Goal: Transaction & Acquisition: Purchase product/service

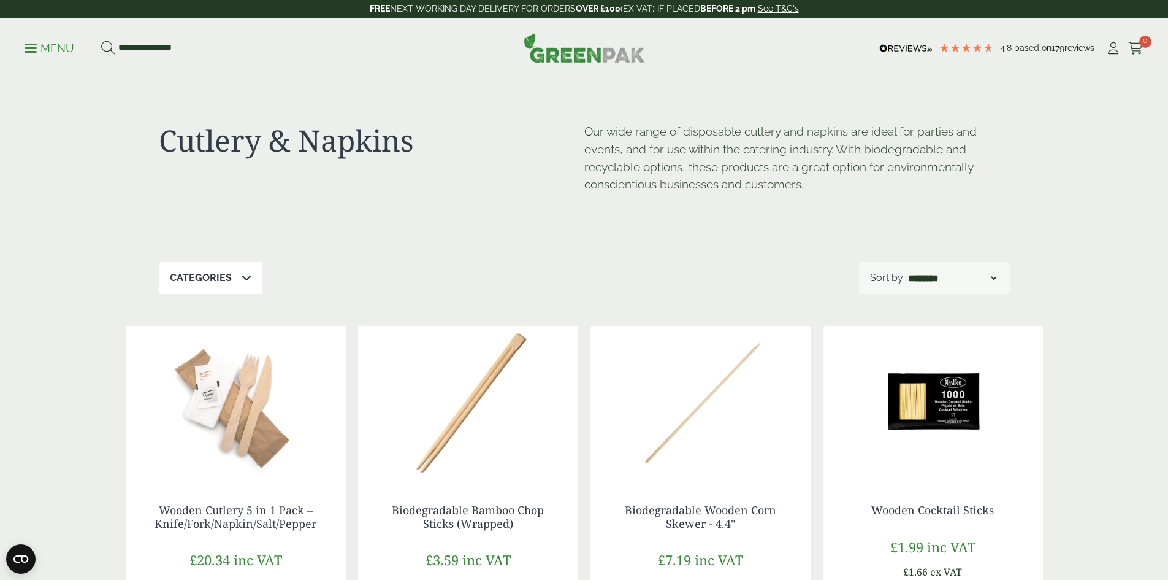
click at [37, 50] on link "Menu" at bounding box center [50, 47] width 50 height 12
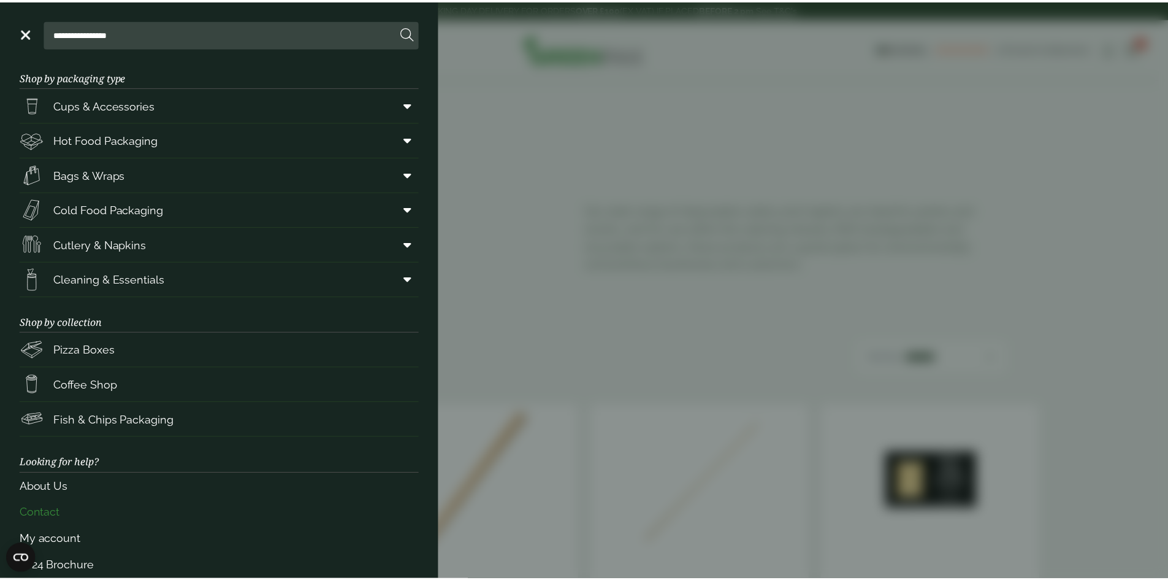
scroll to position [29, 0]
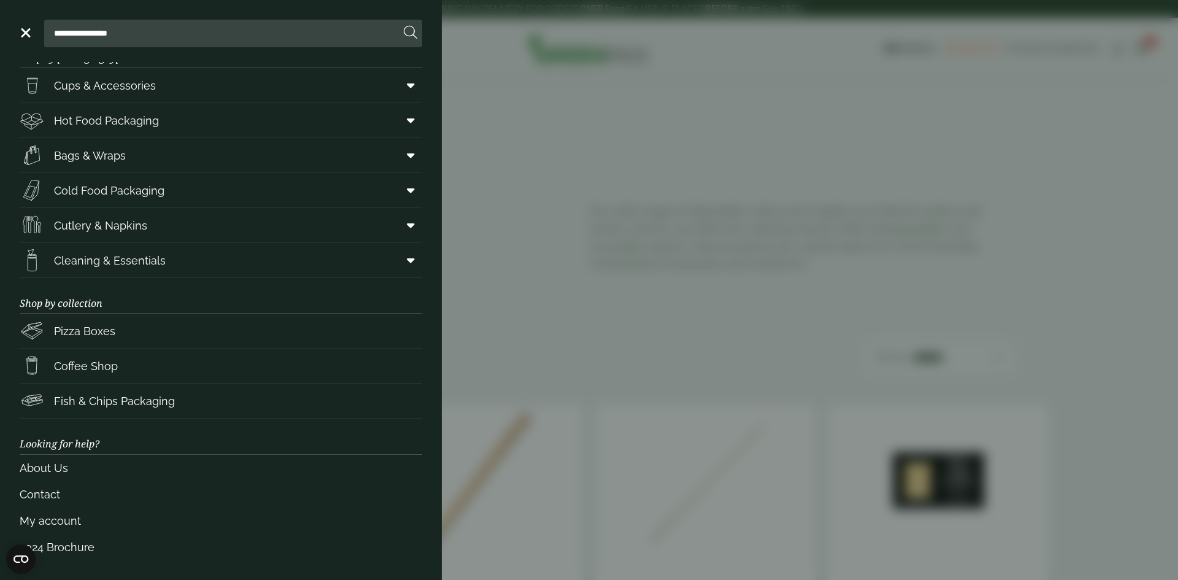
click at [1114, 131] on aside "**********" at bounding box center [589, 290] width 1178 height 580
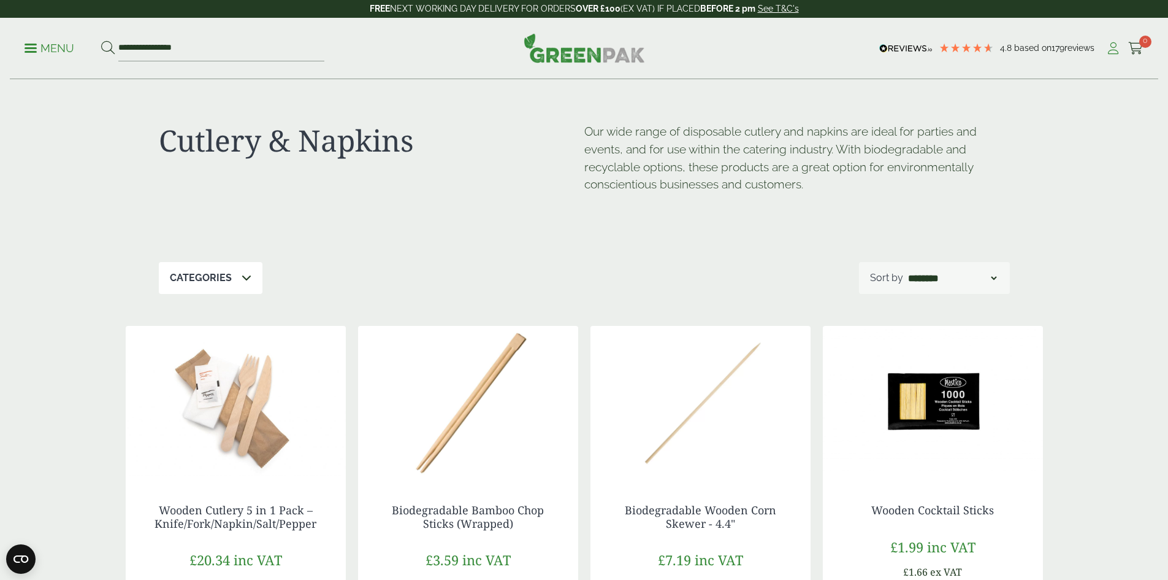
click at [1106, 53] on icon at bounding box center [1113, 48] width 15 height 12
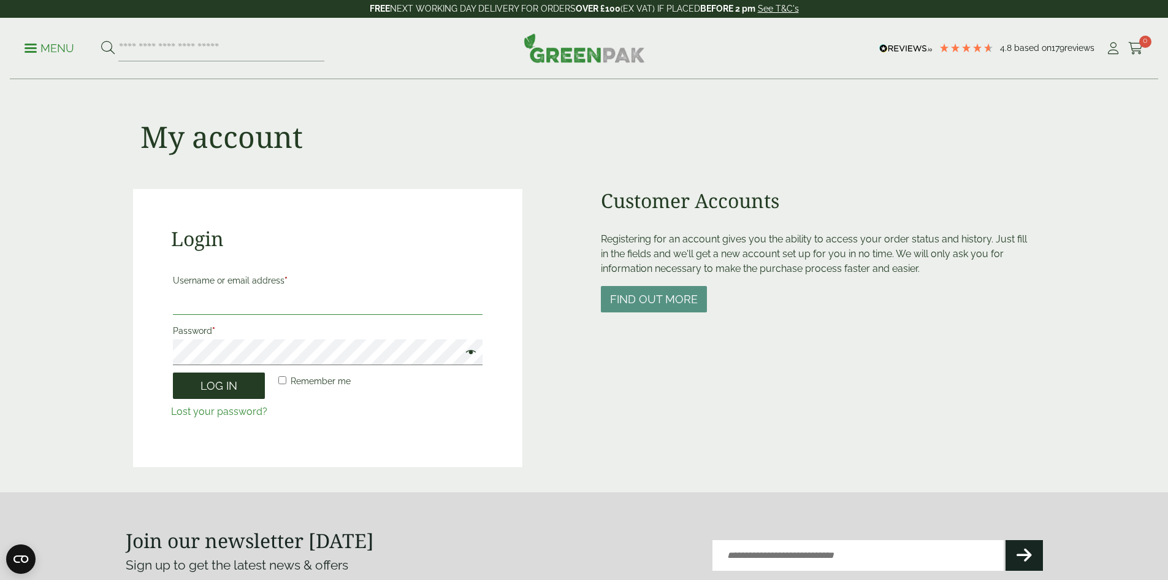
type input "**********"
click at [226, 386] on button "Log in" at bounding box center [219, 385] width 92 height 26
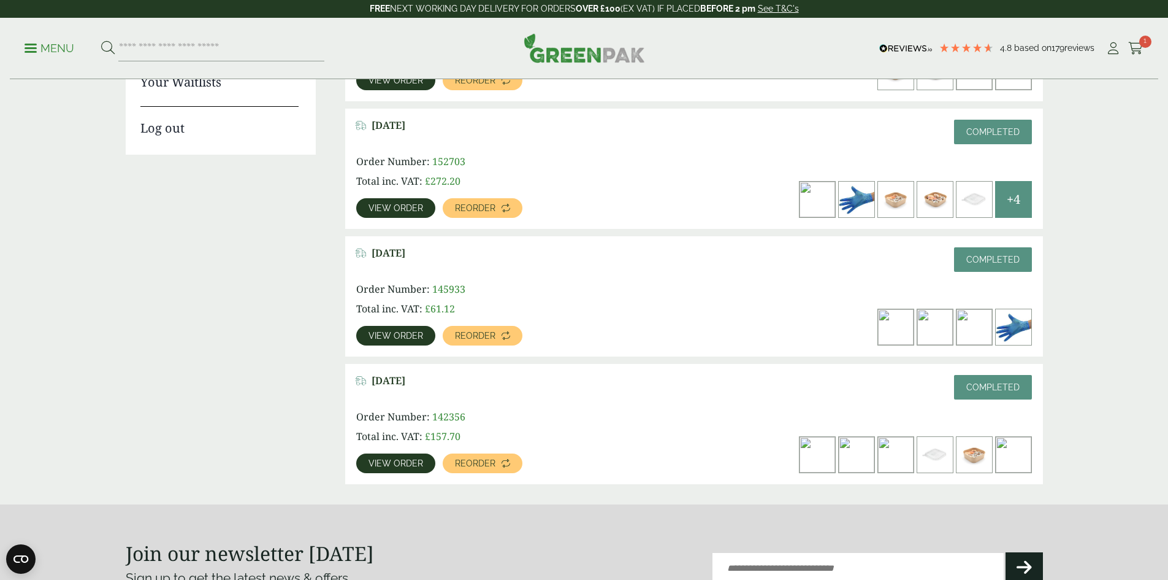
scroll to position [245, 0]
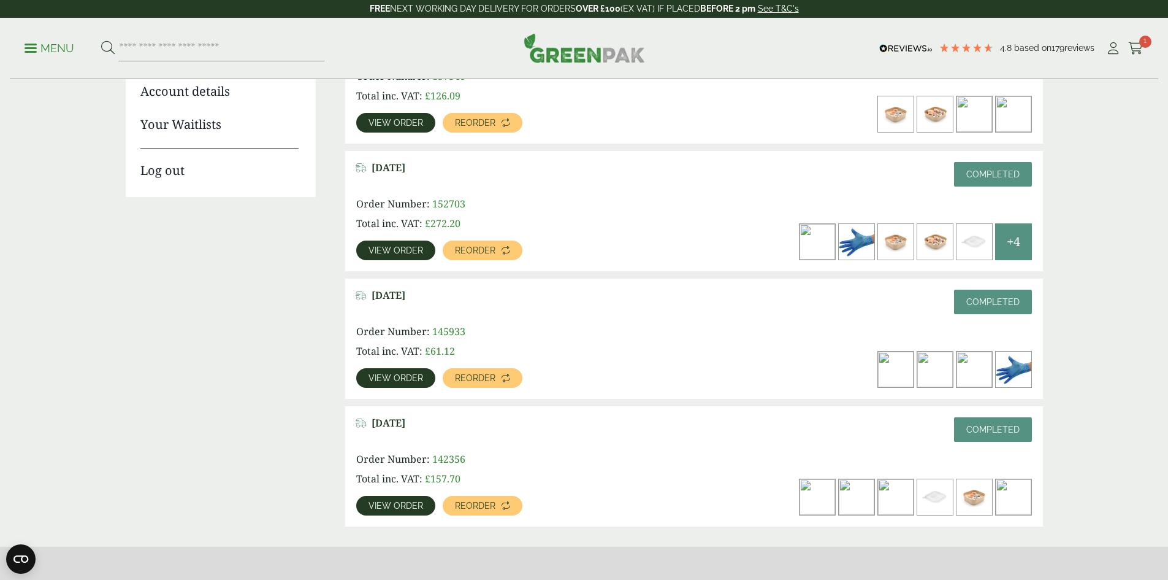
click at [914, 351] on img at bounding box center [896, 369] width 36 height 36
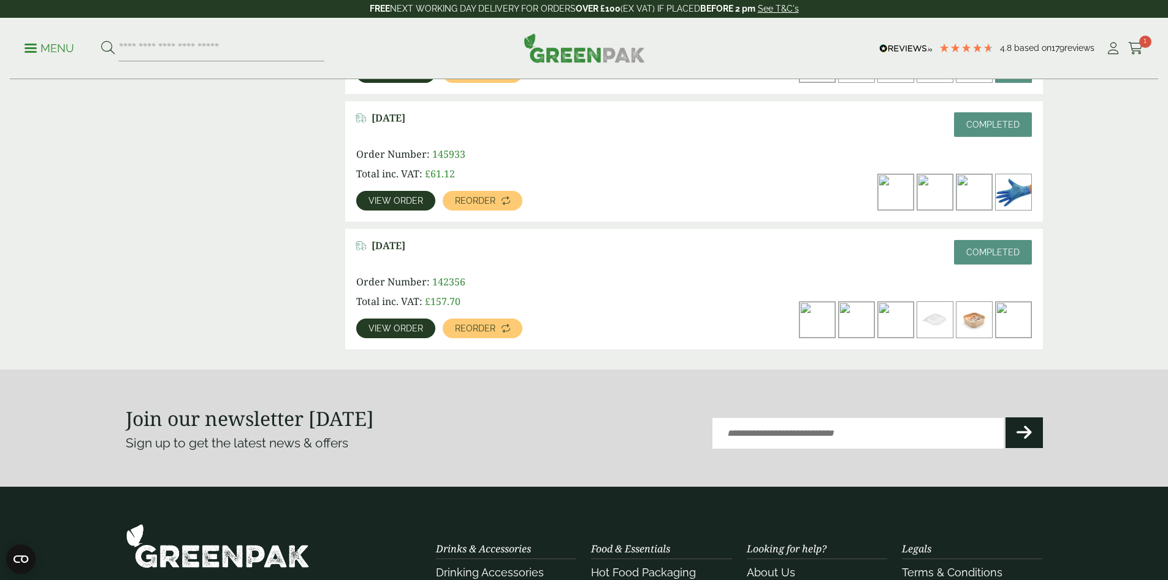
scroll to position [429, 0]
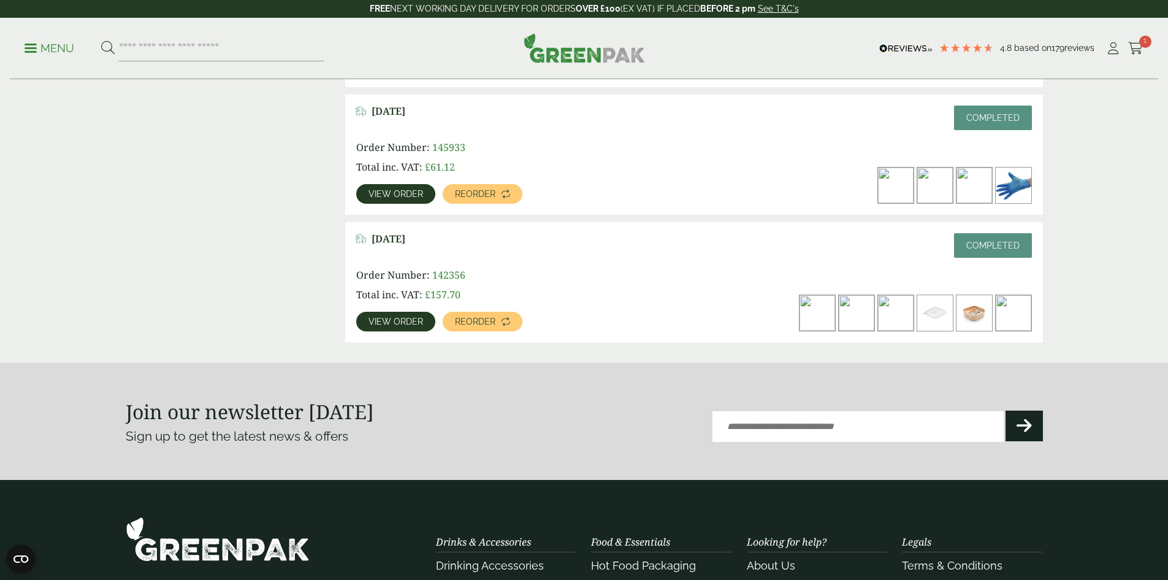
click at [435, 184] on link "View order" at bounding box center [395, 194] width 79 height 20
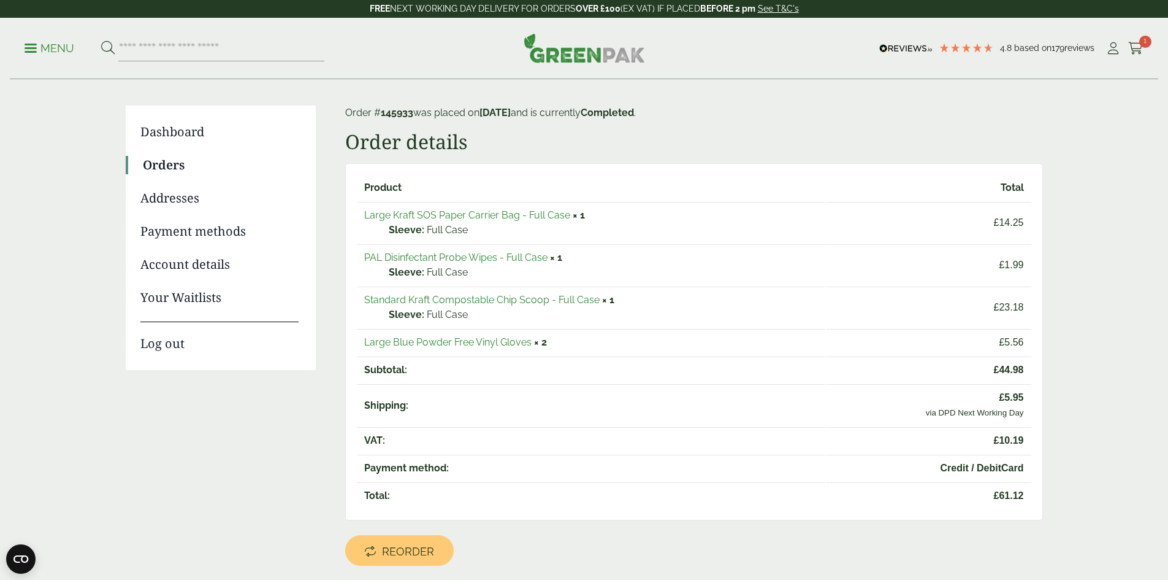
scroll to position [123, 0]
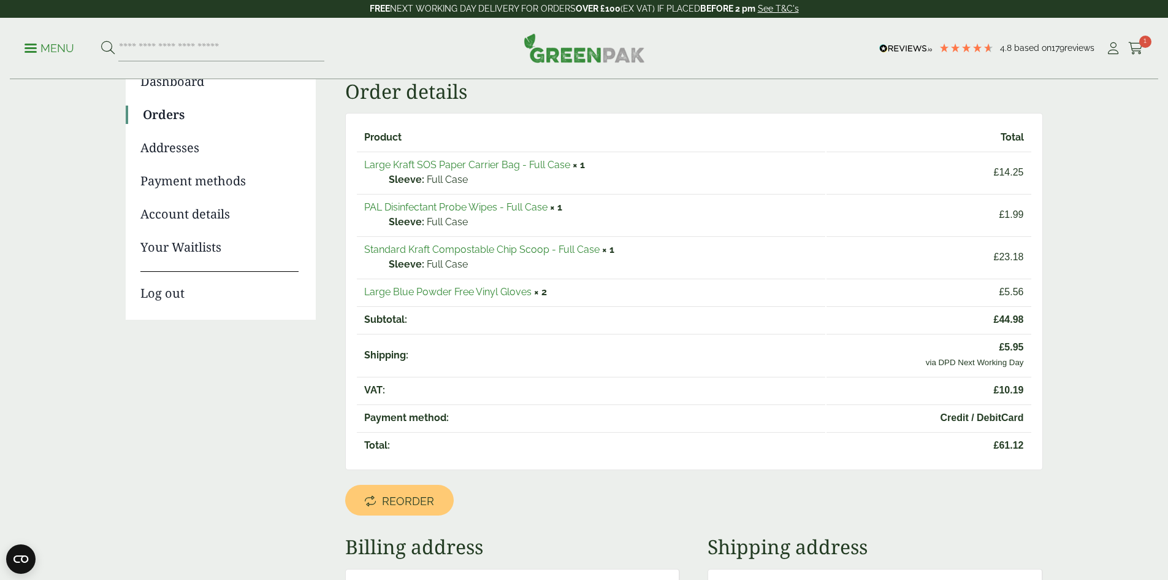
click at [456, 250] on link "Standard Kraft Compostable Chip Scoop - Full Case" at bounding box center [482, 250] width 236 height 12
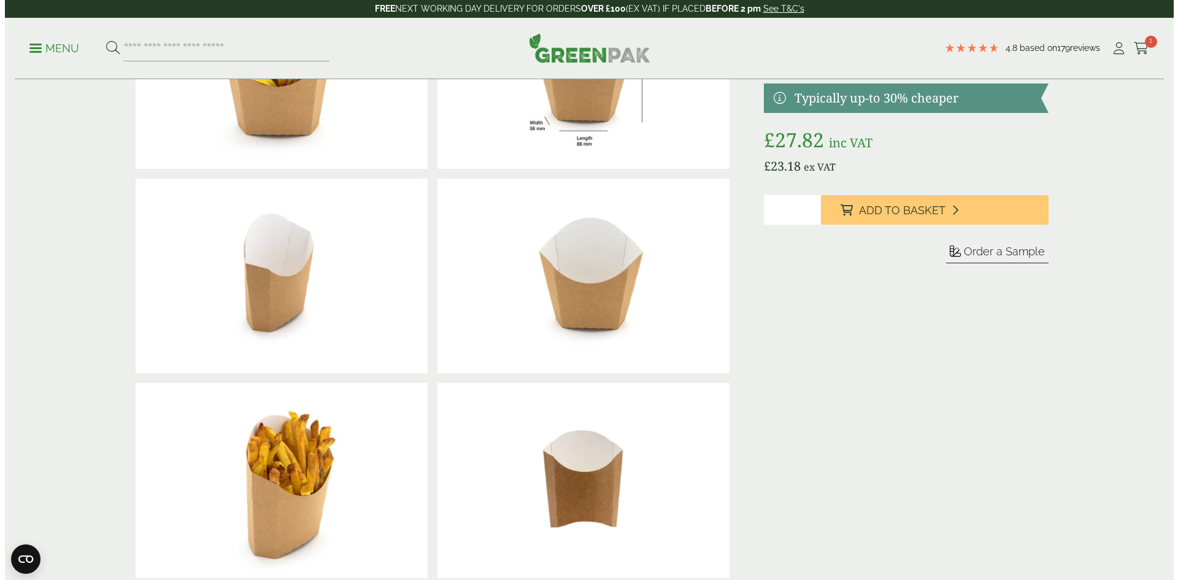
scroll to position [123, 0]
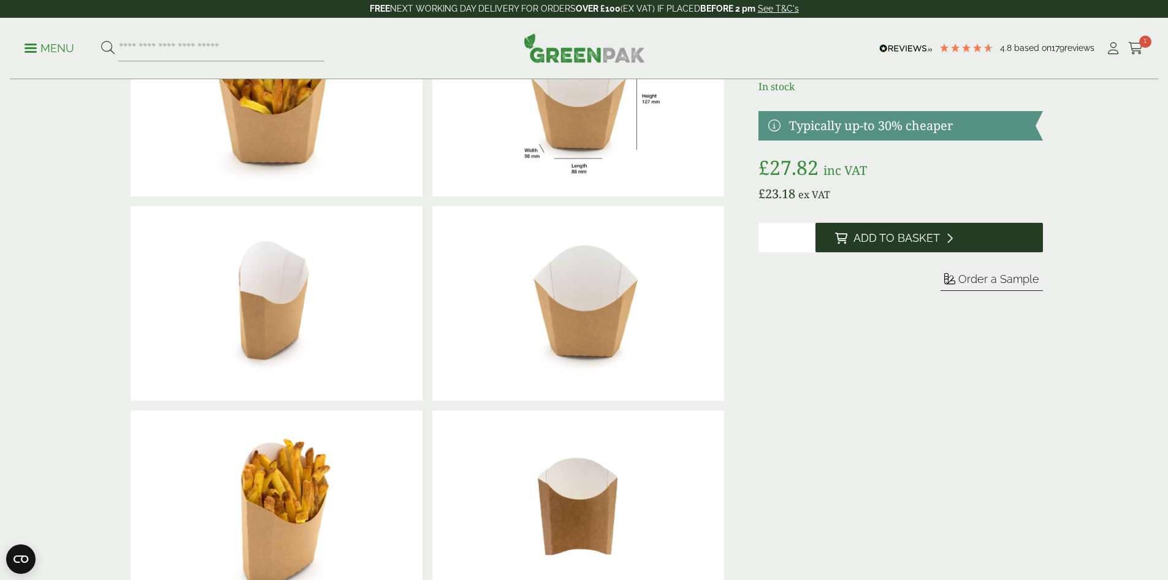
click at [913, 250] on button "Add to Basket" at bounding box center [930, 237] width 228 height 29
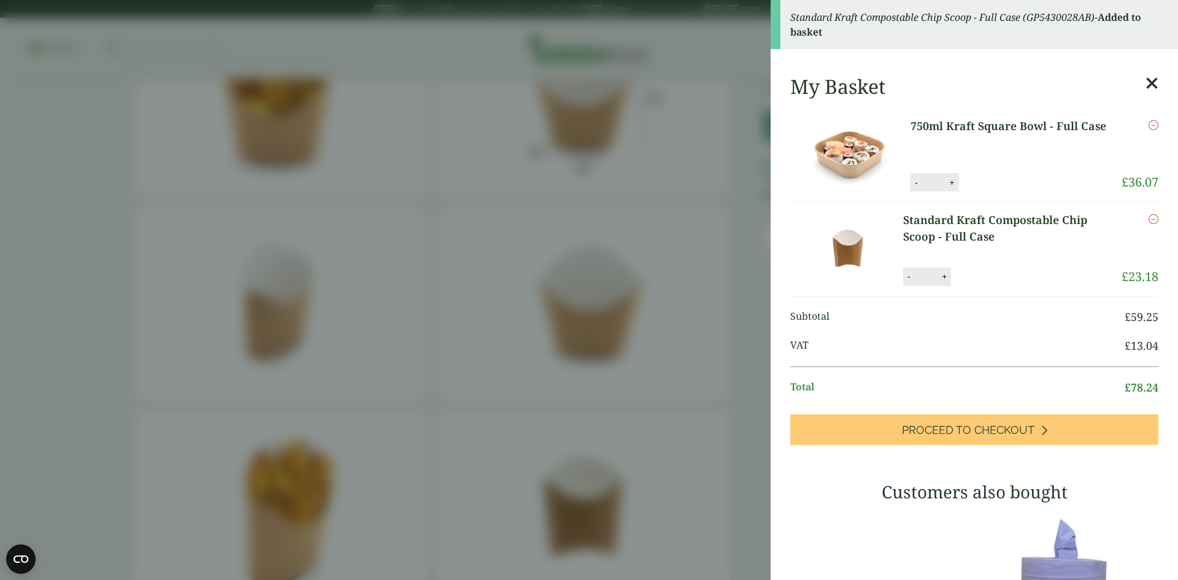
click at [1148, 128] on icon "Remove this item" at bounding box center [1153, 125] width 10 height 10
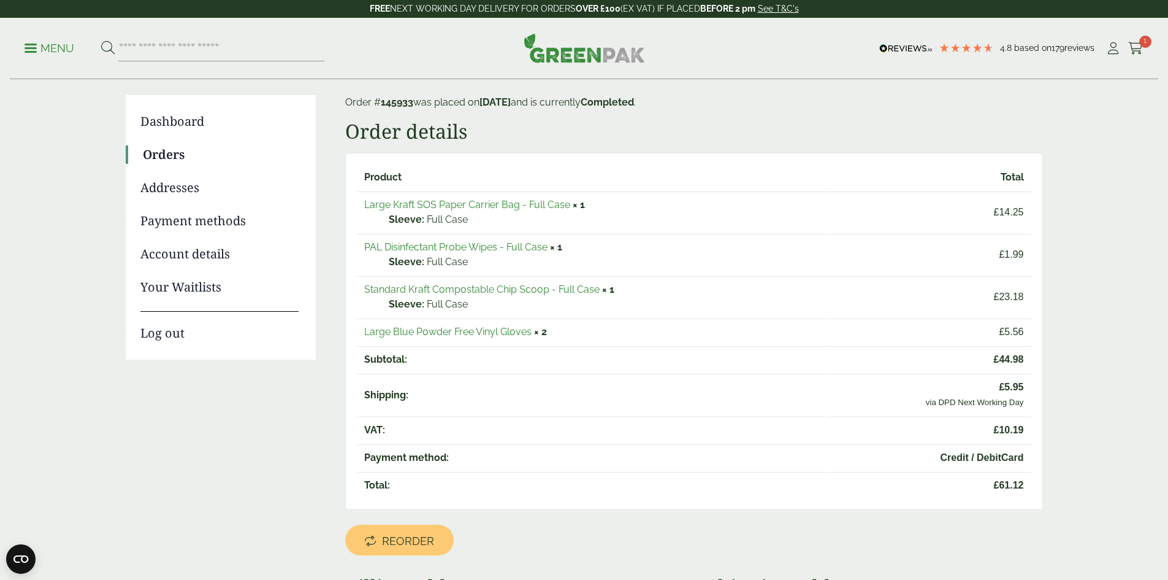
click at [478, 208] on link "Large Kraft SOS Paper Carrier Bag - Full Case" at bounding box center [467, 205] width 206 height 12
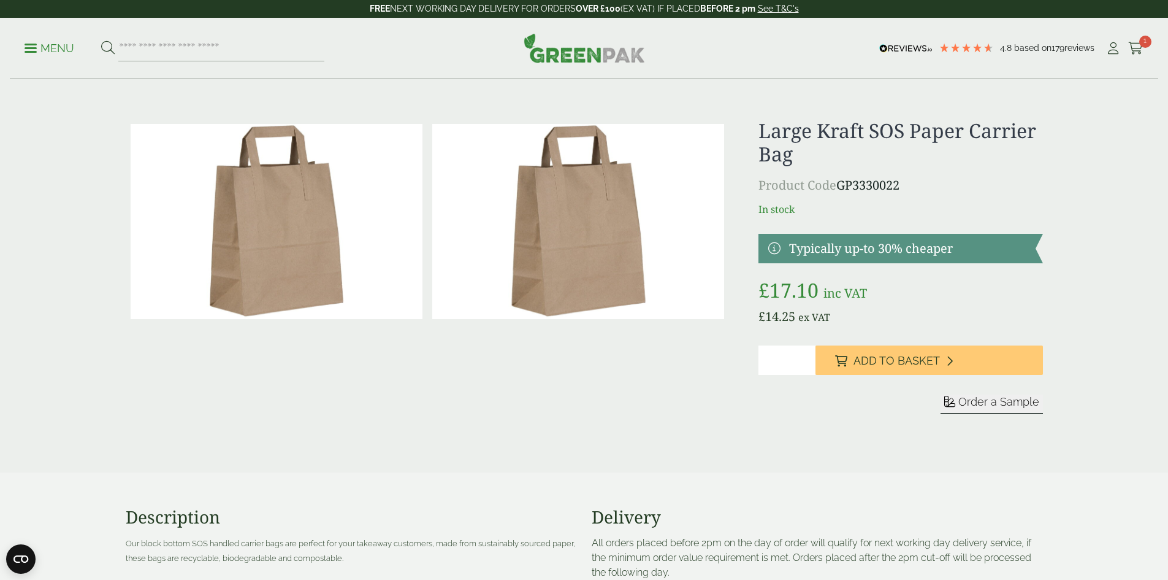
type input "*"
click at [808, 359] on input "*" at bounding box center [787, 359] width 57 height 29
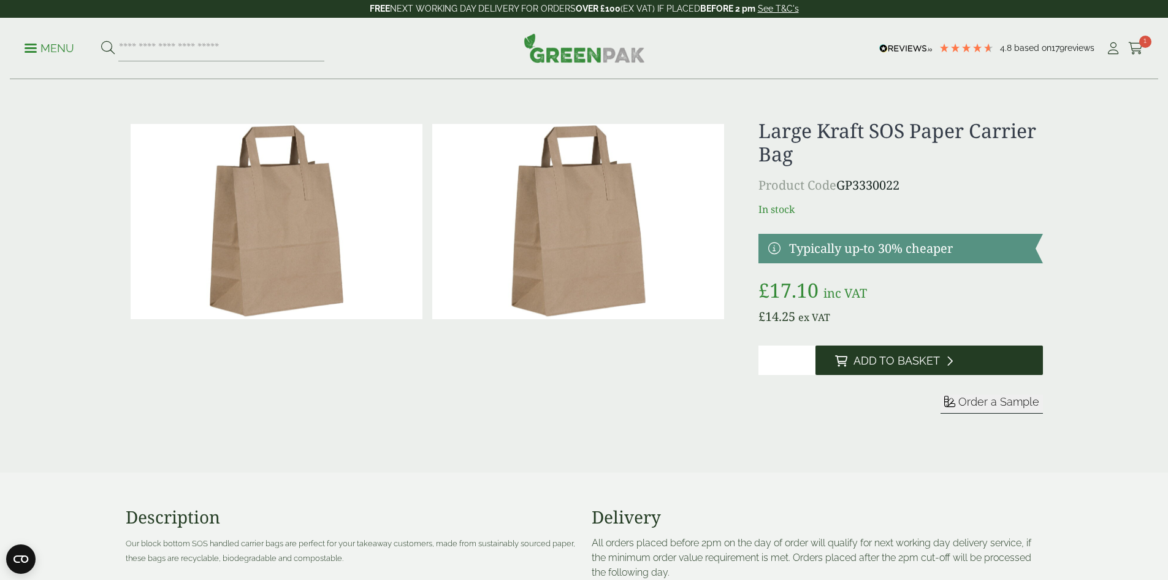
click at [928, 366] on span "Add to Basket" at bounding box center [897, 360] width 86 height 13
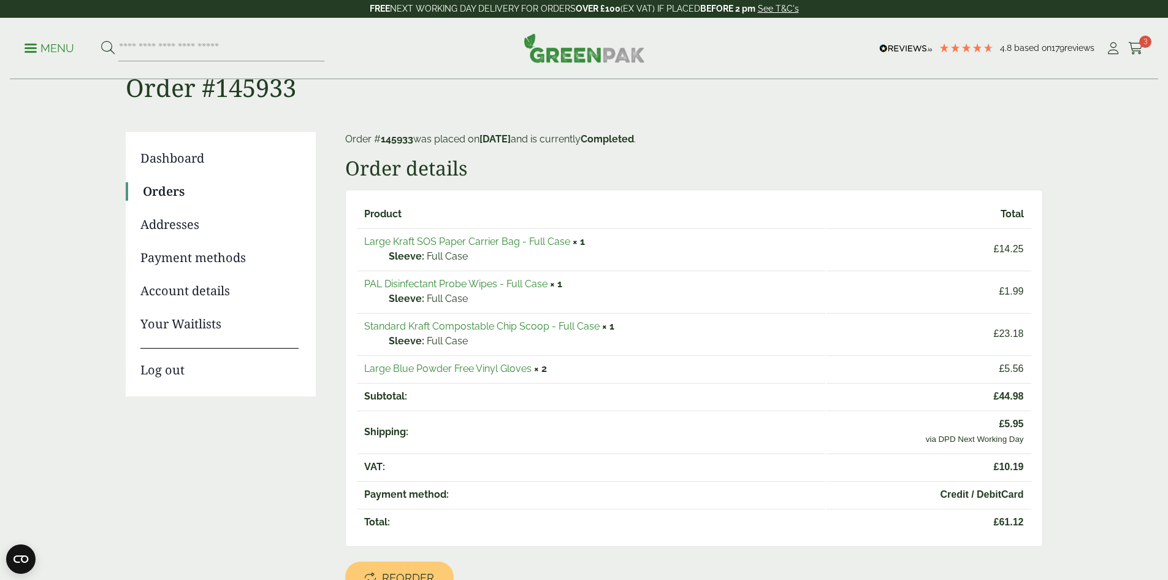
click at [39, 50] on p "Menu" at bounding box center [50, 48] width 50 height 15
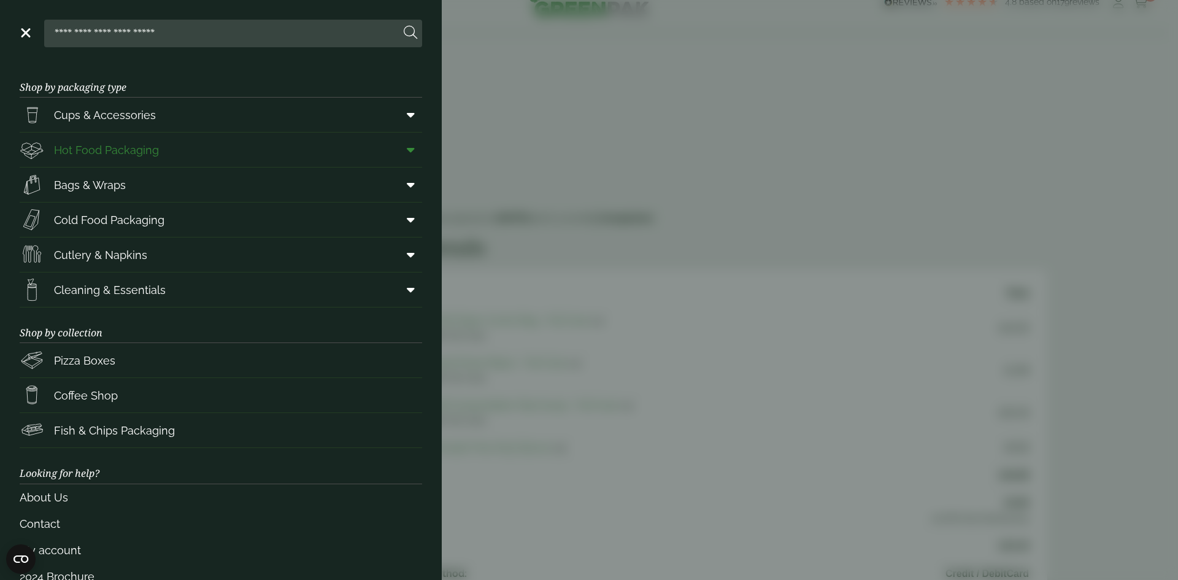
click at [134, 159] on span "Hot Food Packaging" at bounding box center [89, 149] width 139 height 25
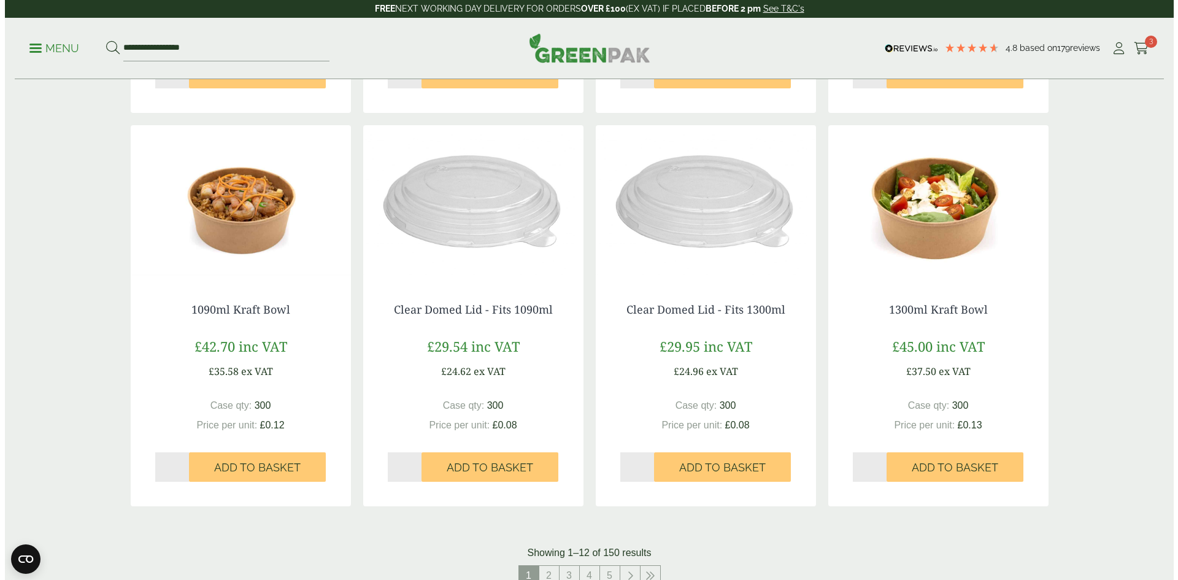
scroll to position [1104, 0]
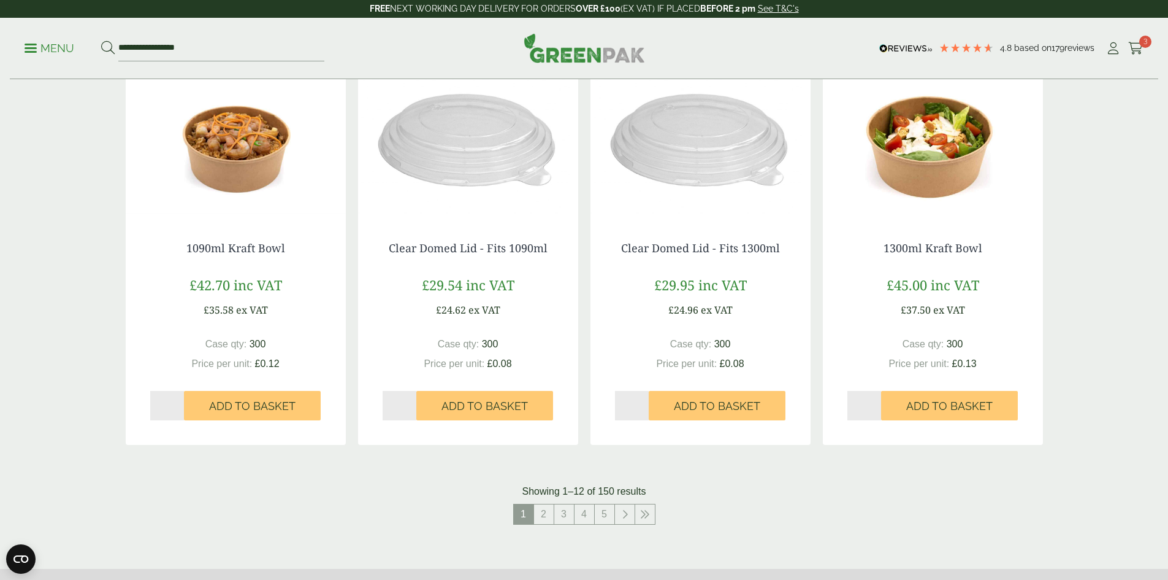
click at [1140, 49] on div "**********" at bounding box center [584, 48] width 1149 height 61
click at [1130, 47] on icon at bounding box center [1136, 48] width 15 height 12
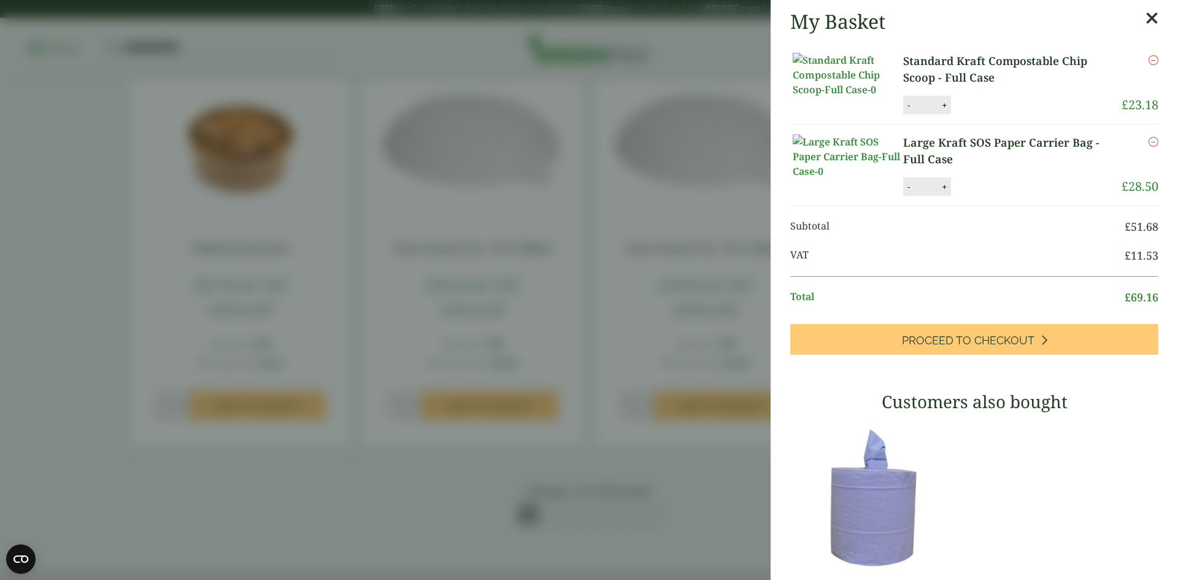
click at [854, 178] on img at bounding box center [847, 156] width 110 height 44
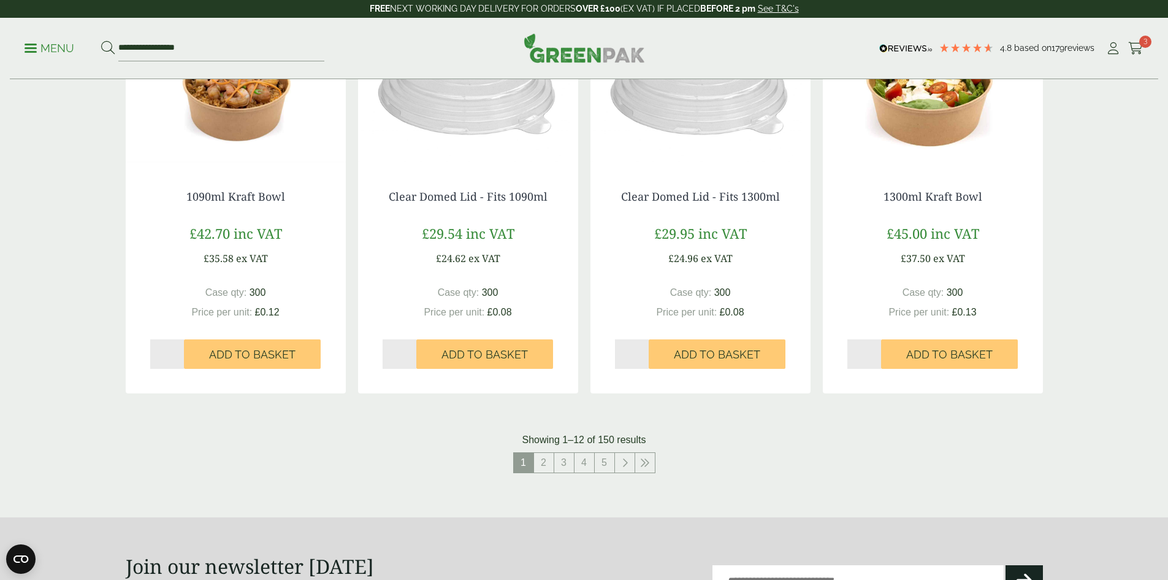
scroll to position [1414, 0]
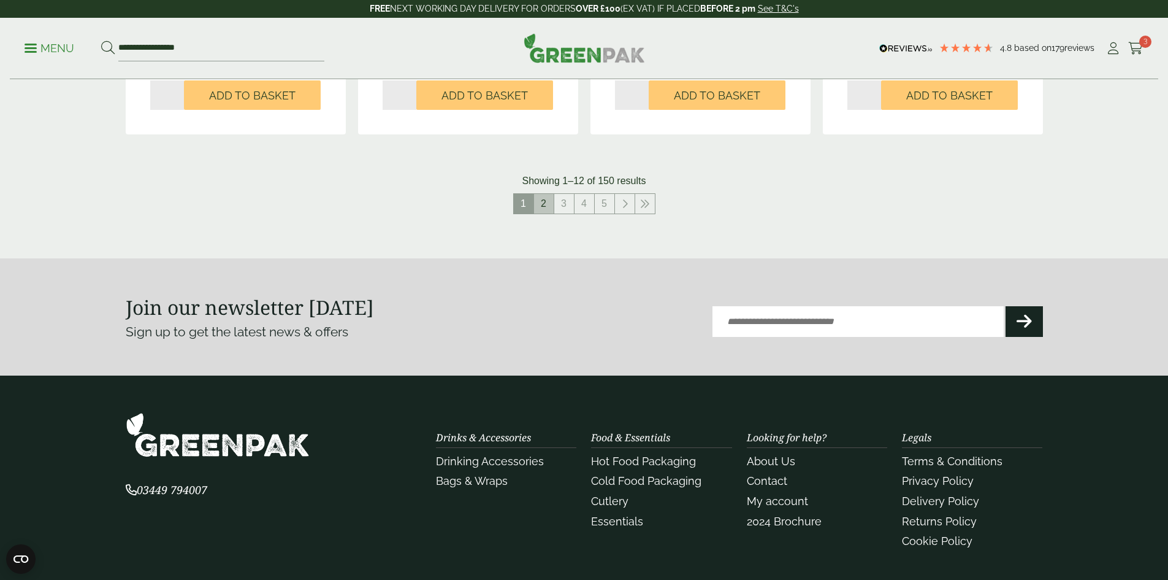
click at [537, 203] on link "2" at bounding box center [544, 204] width 20 height 20
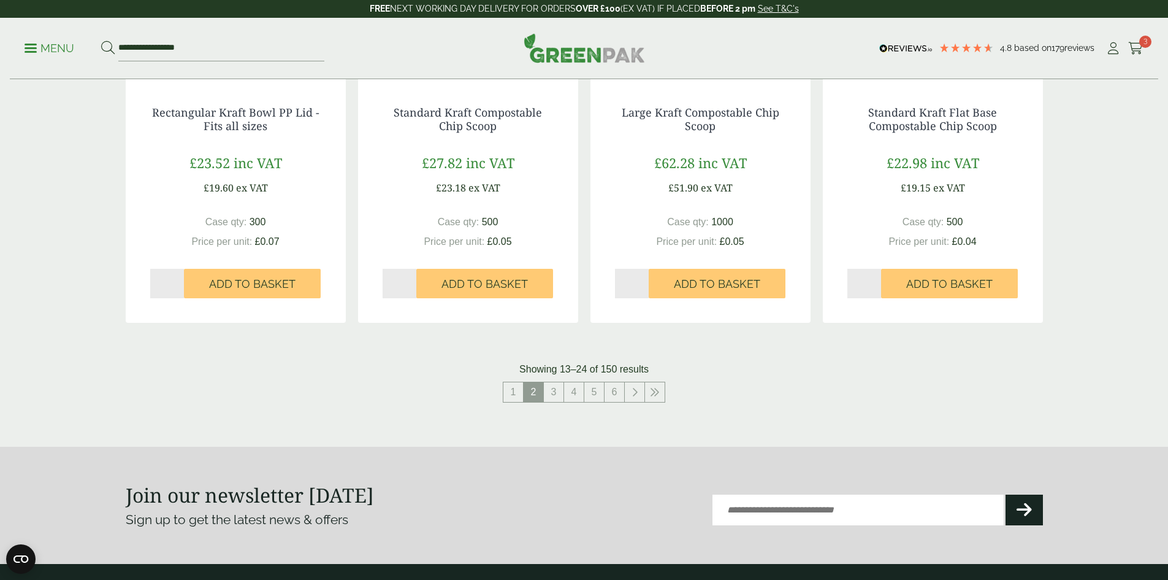
scroll to position [1246, 0]
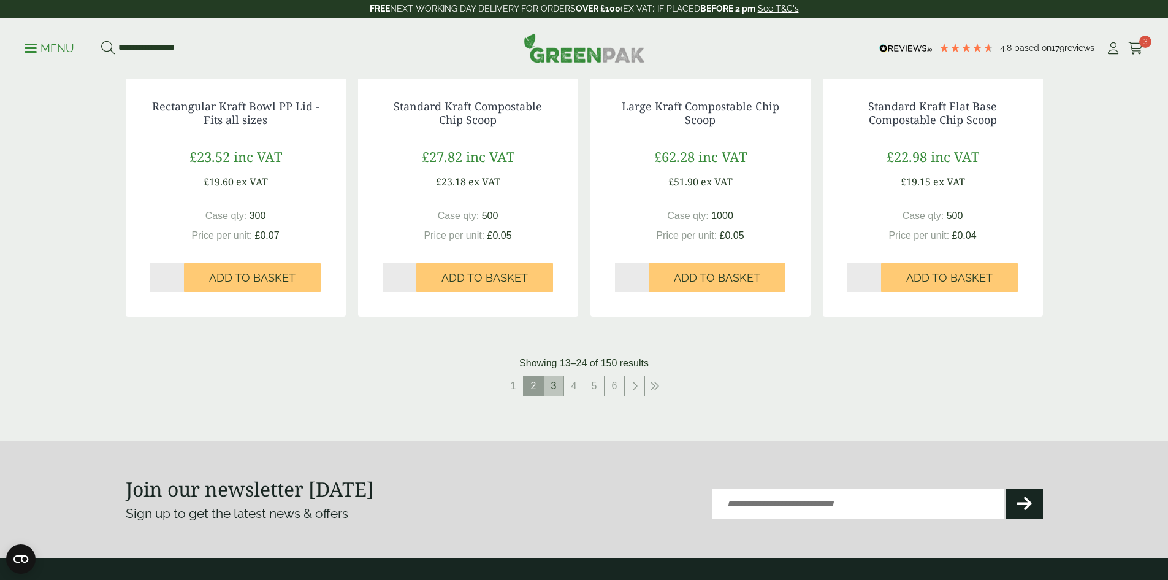
click at [559, 391] on link "3" at bounding box center [554, 386] width 20 height 20
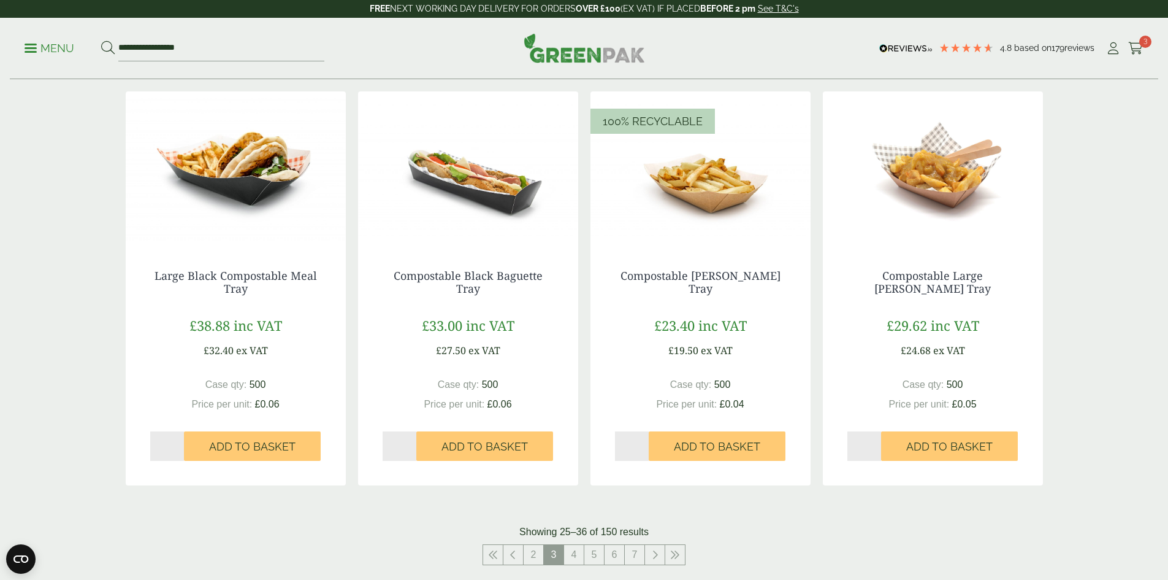
scroll to position [1307, 0]
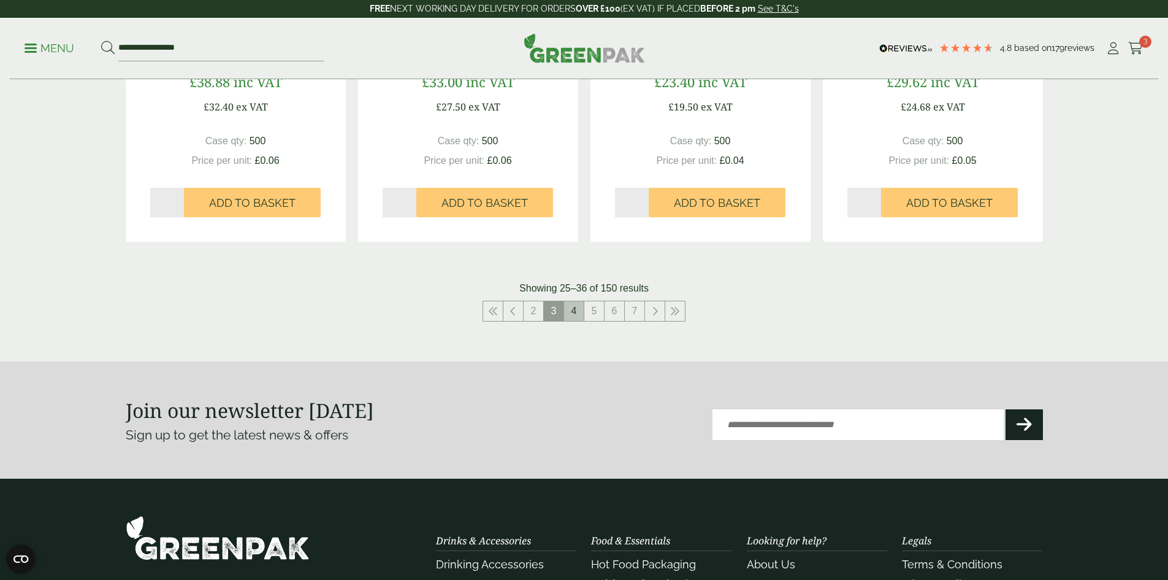
click at [581, 311] on link "4" at bounding box center [574, 311] width 20 height 20
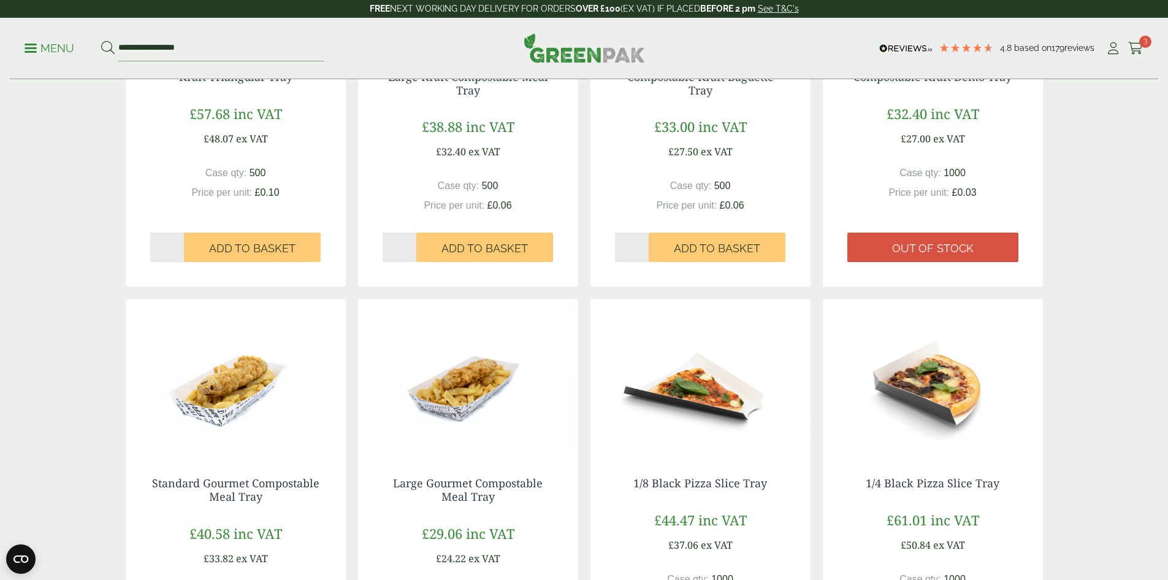
scroll to position [1288, 0]
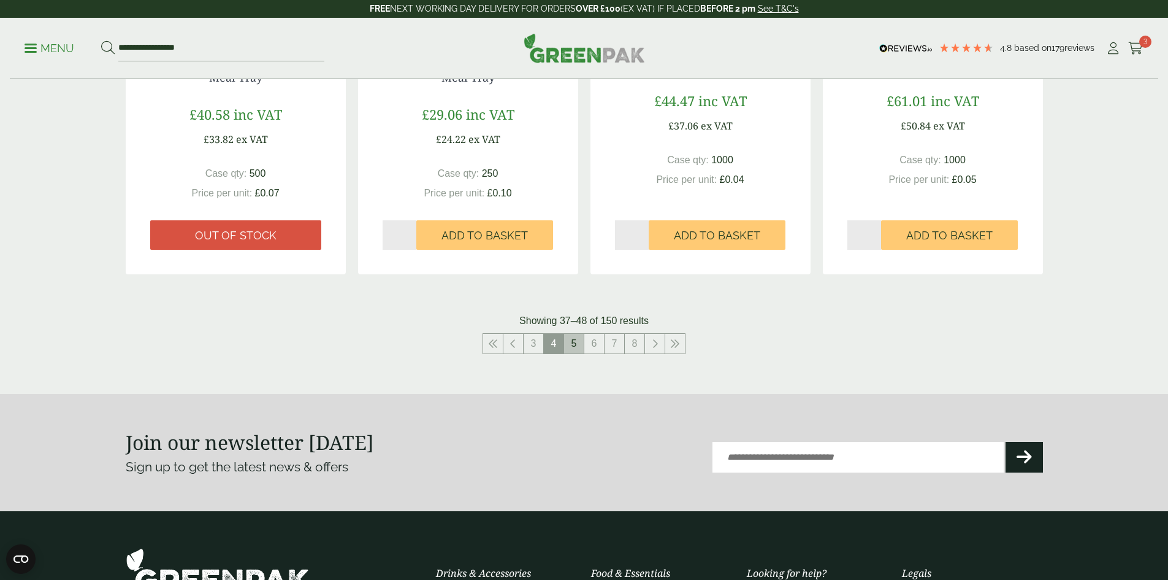
click at [583, 348] on link "5" at bounding box center [574, 344] width 20 height 20
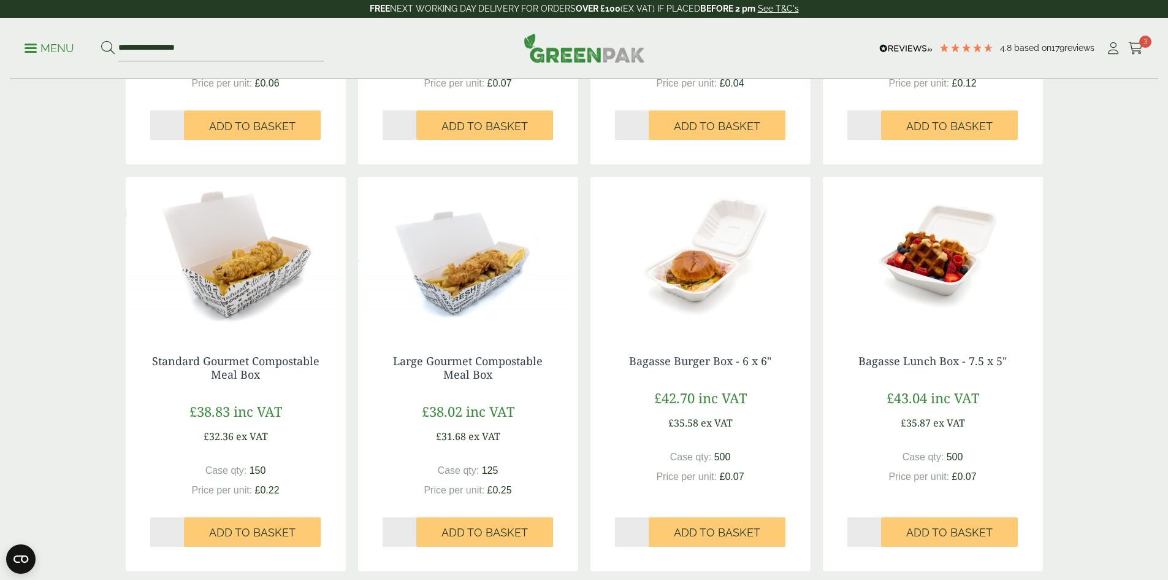
scroll to position [1104, 0]
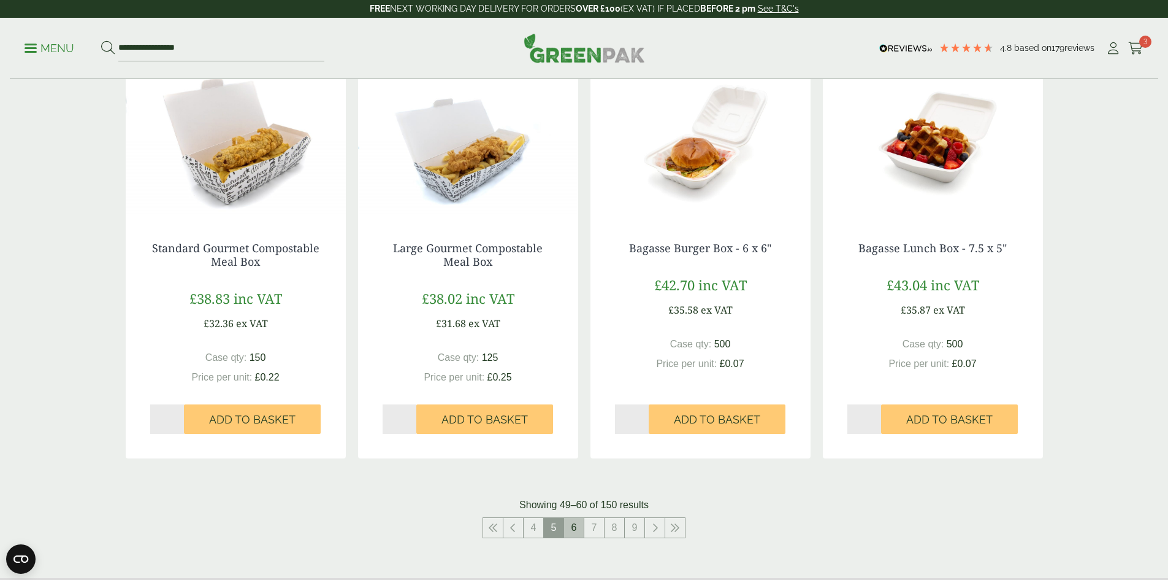
click at [574, 531] on link "6" at bounding box center [574, 528] width 20 height 20
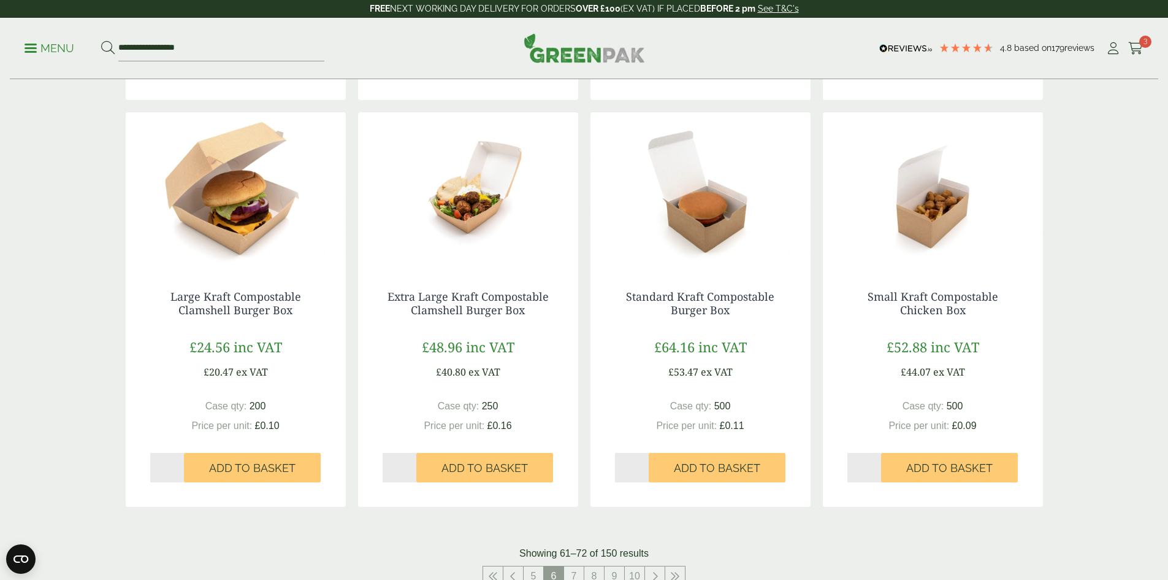
scroll to position [1104, 0]
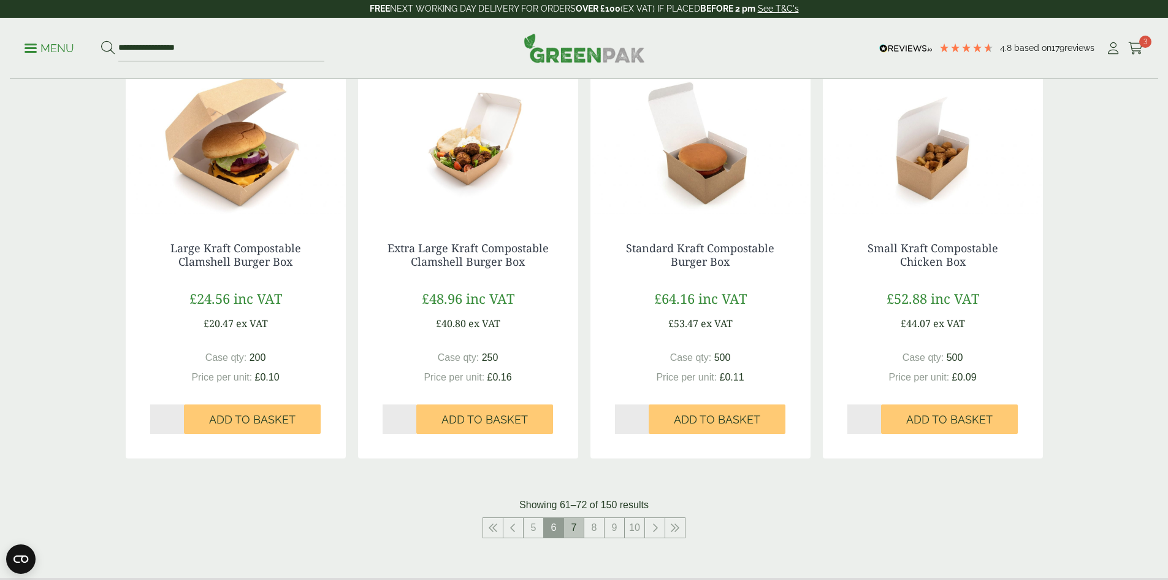
click at [578, 529] on link "7" at bounding box center [574, 528] width 20 height 20
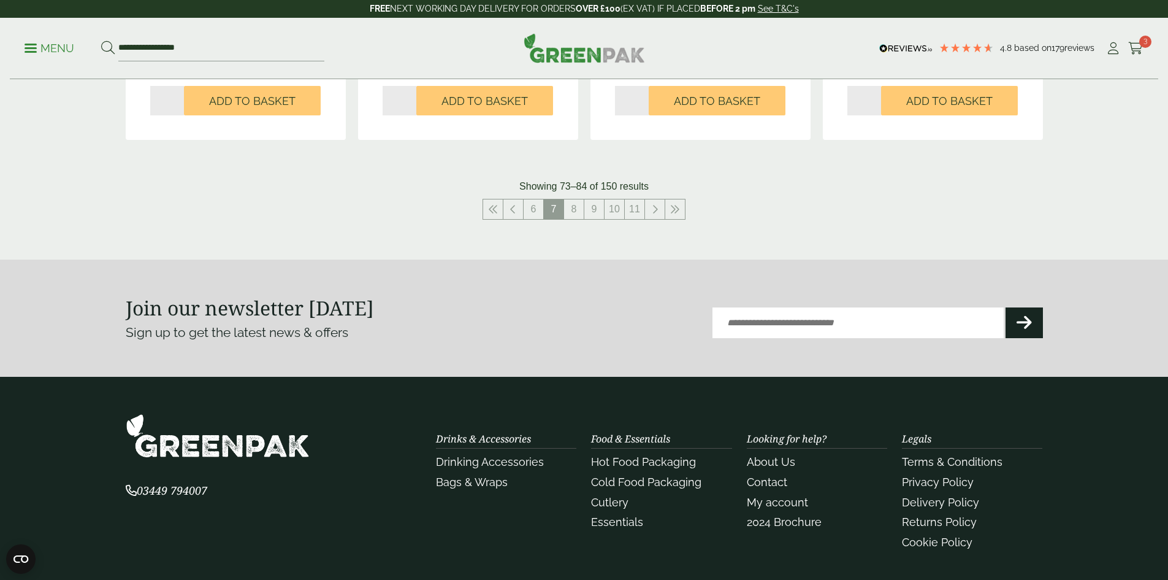
scroll to position [1472, 0]
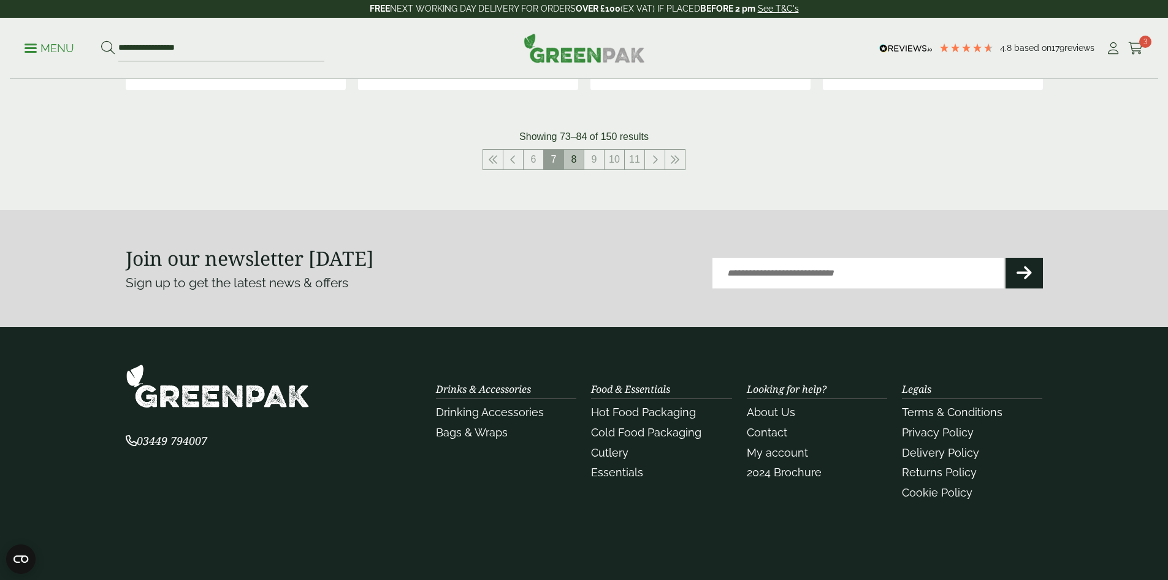
click at [578, 166] on link "8" at bounding box center [574, 160] width 20 height 20
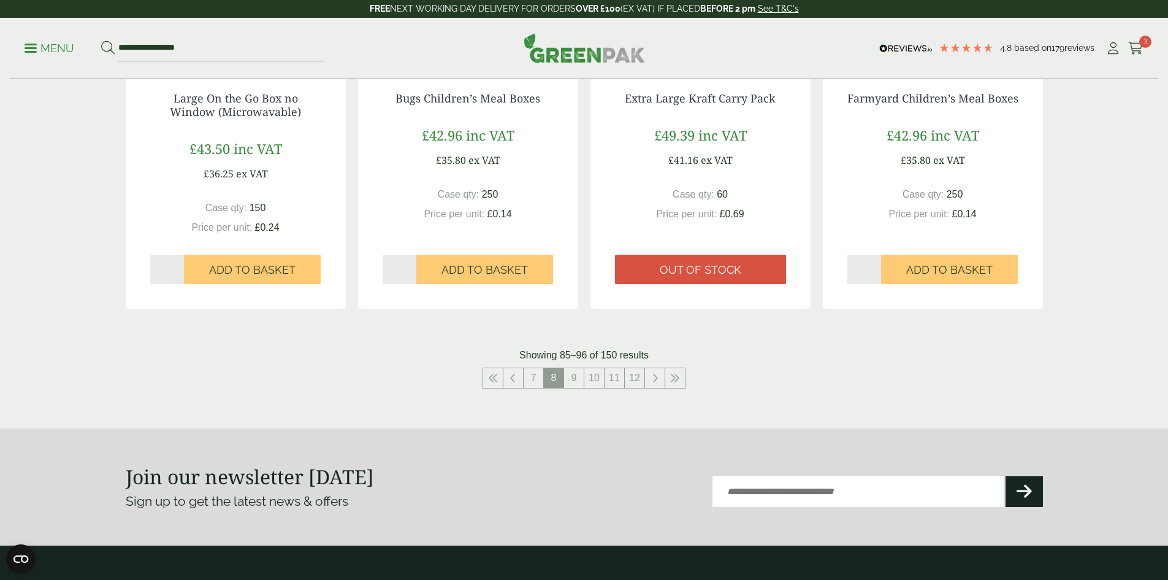
scroll to position [1288, 0]
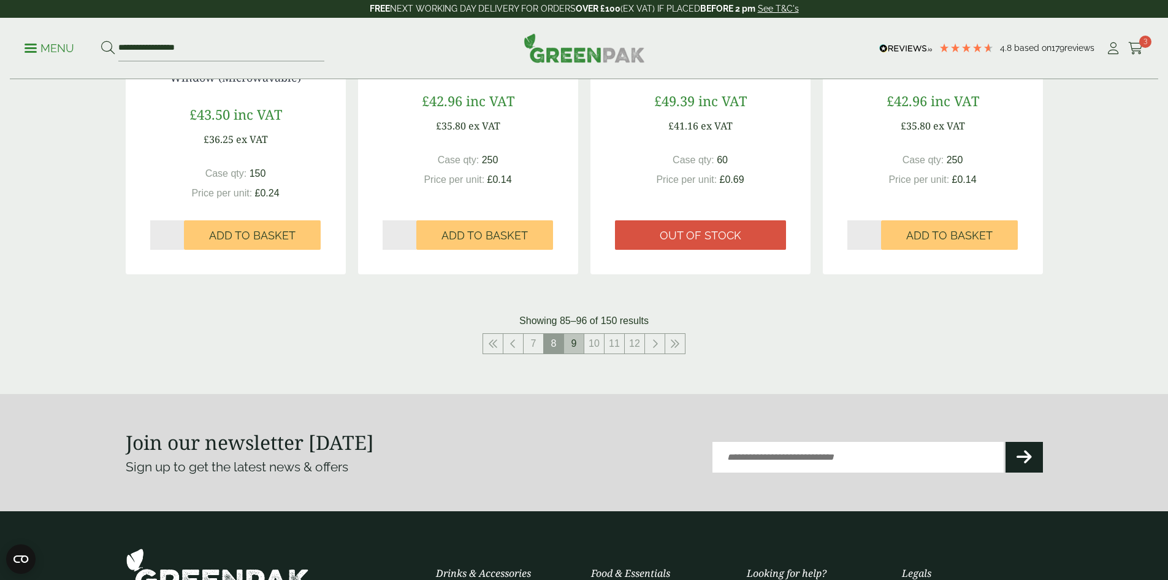
click at [573, 349] on link "9" at bounding box center [574, 344] width 20 height 20
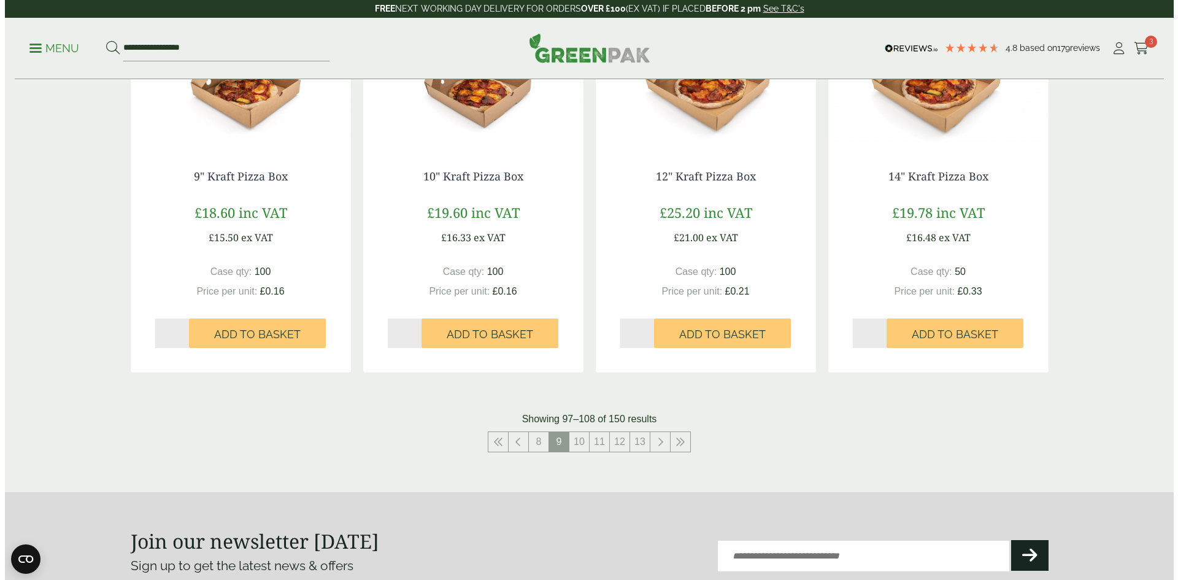
scroll to position [1165, 0]
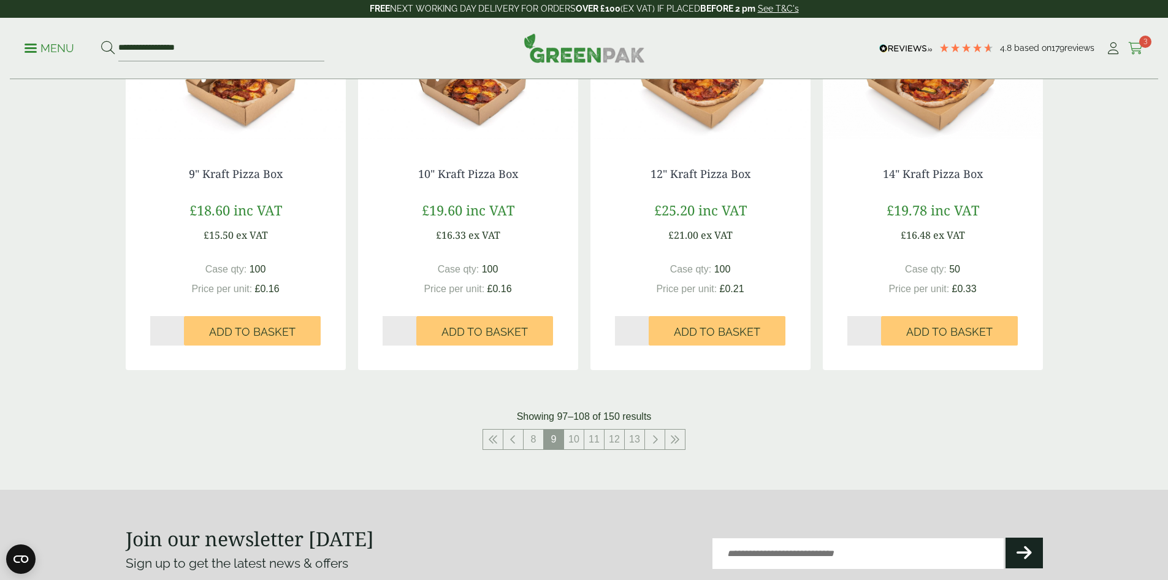
click at [1129, 45] on icon at bounding box center [1136, 48] width 15 height 12
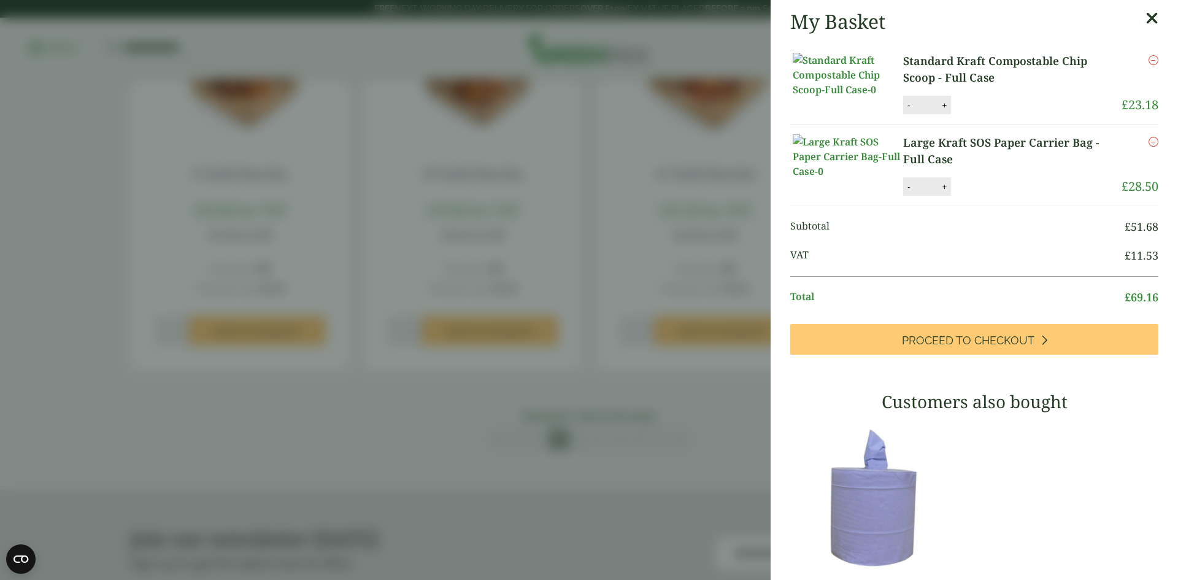
scroll to position [1288, 0]
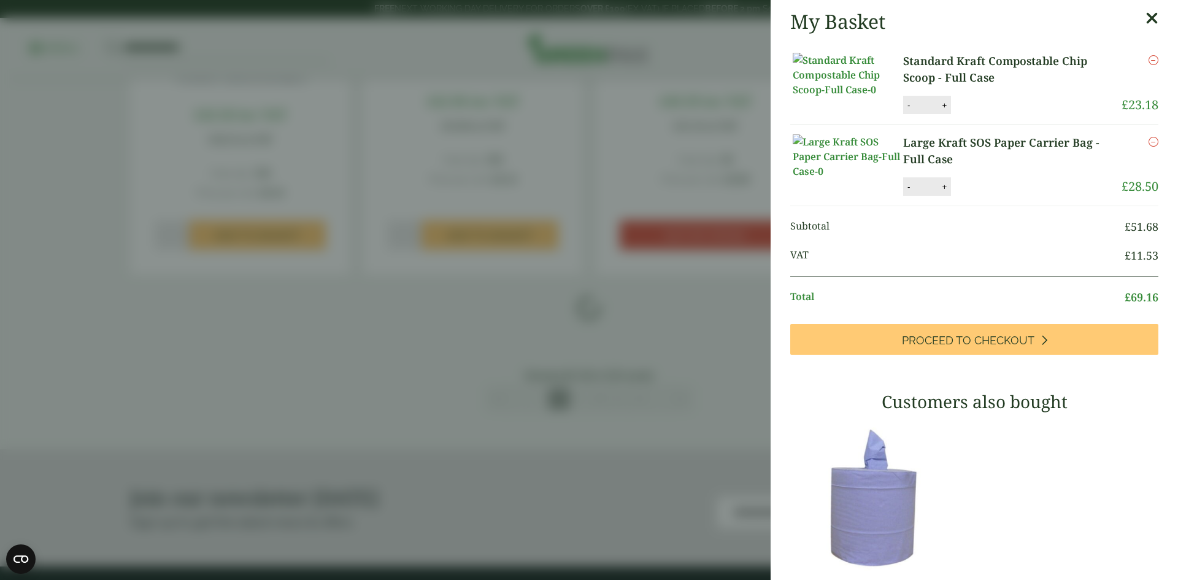
scroll to position [1472, 0]
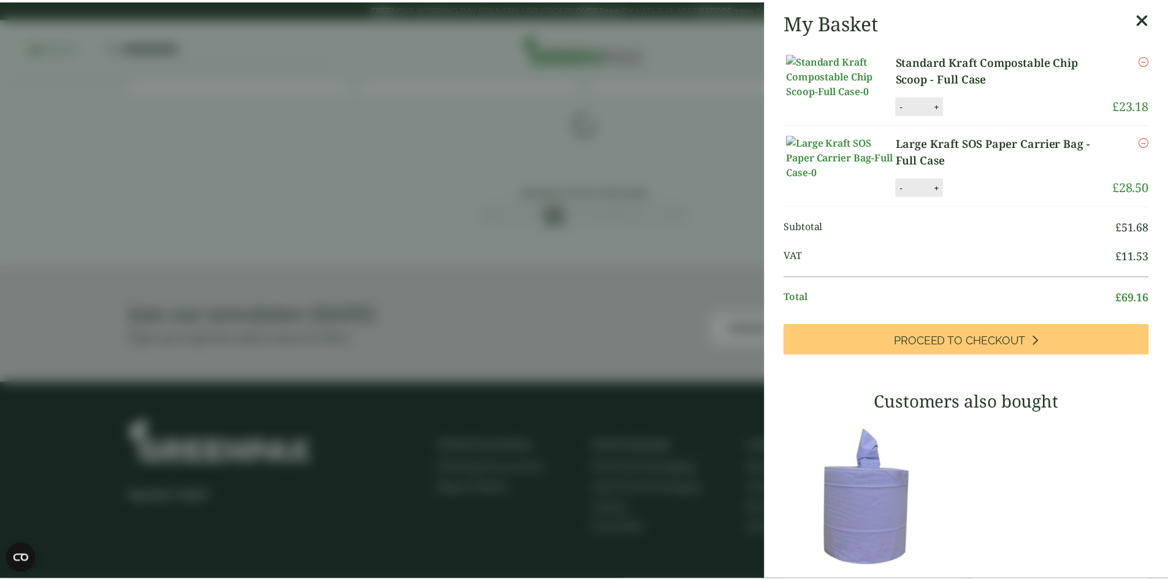
scroll to position [1104, 0]
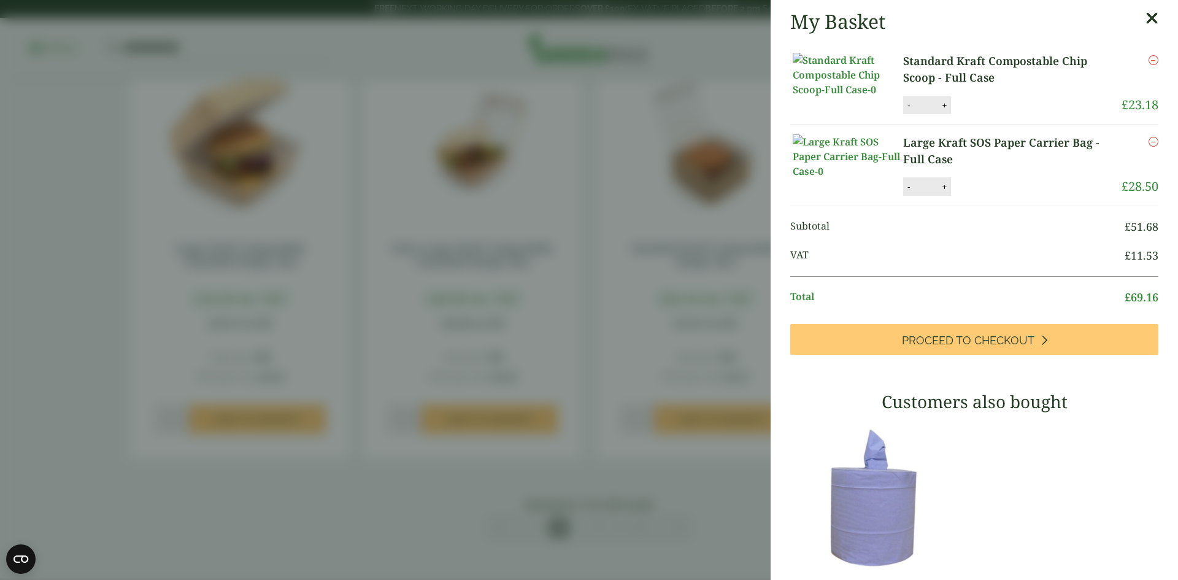
click at [1145, 13] on icon at bounding box center [1151, 18] width 13 height 17
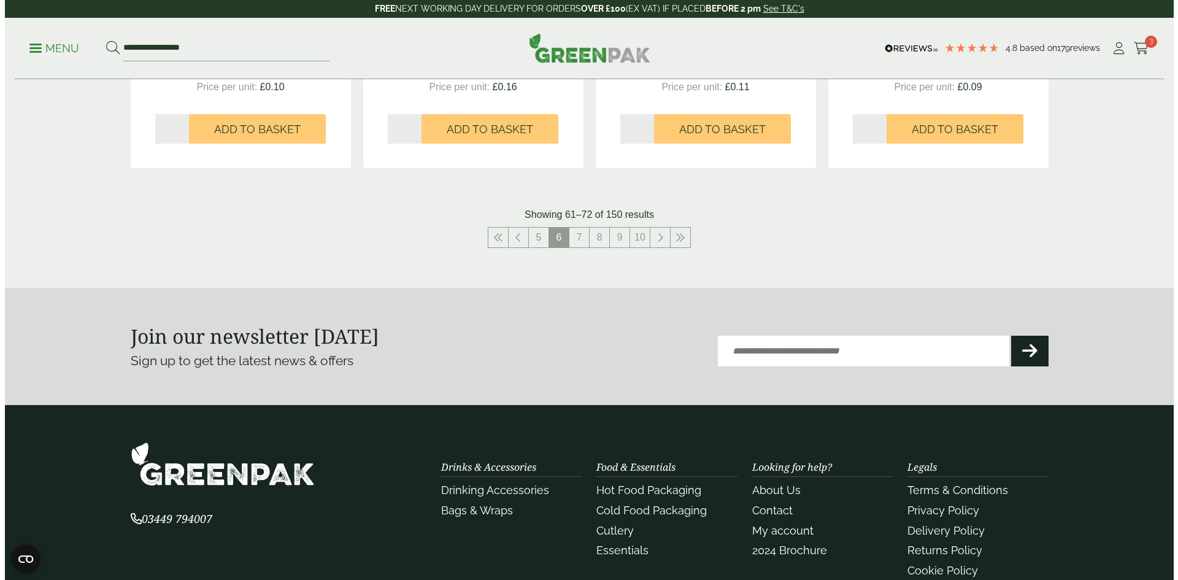
scroll to position [1411, 0]
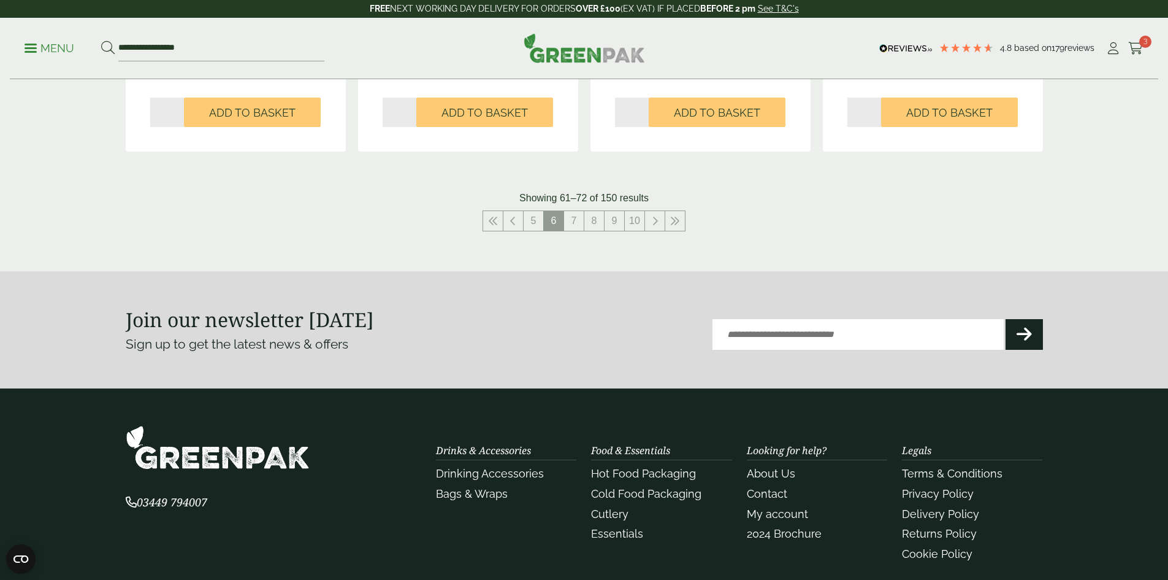
click at [33, 48] on span at bounding box center [31, 48] width 12 height 2
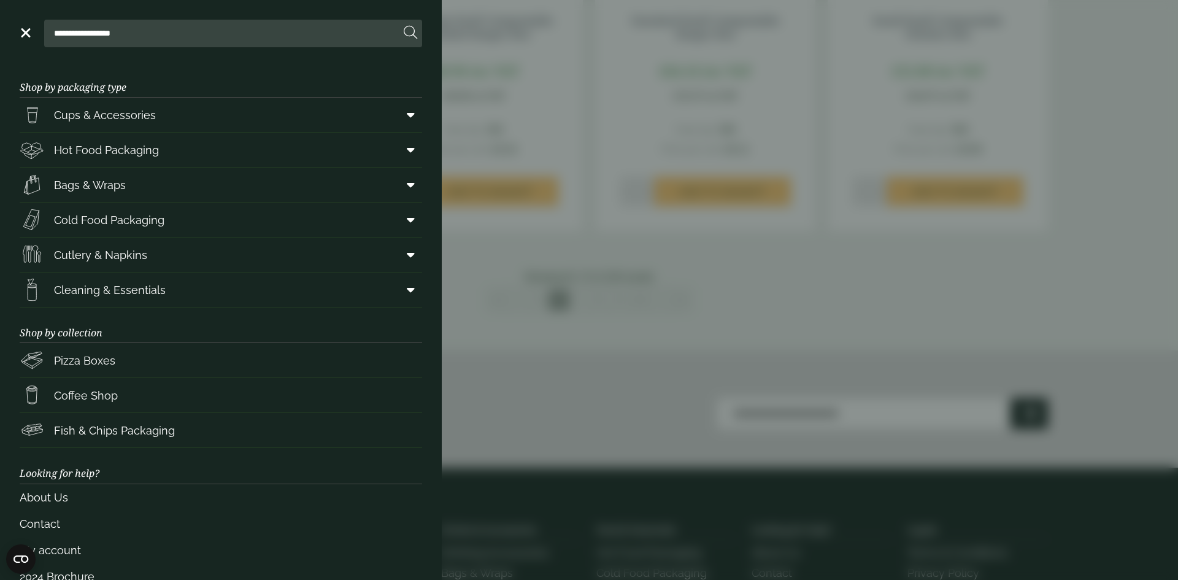
drag, startPoint x: 1009, startPoint y: 19, endPoint x: 1038, endPoint y: 59, distance: 50.1
click at [1009, 21] on aside "**********" at bounding box center [589, 290] width 1178 height 580
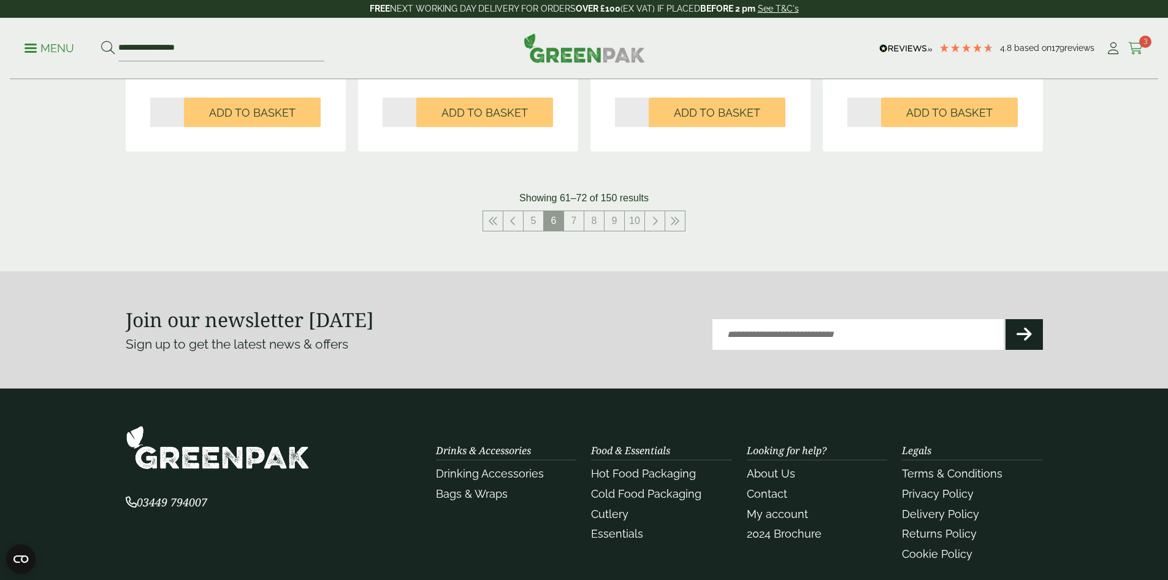
click at [1140, 44] on span "3" at bounding box center [1146, 42] width 12 height 12
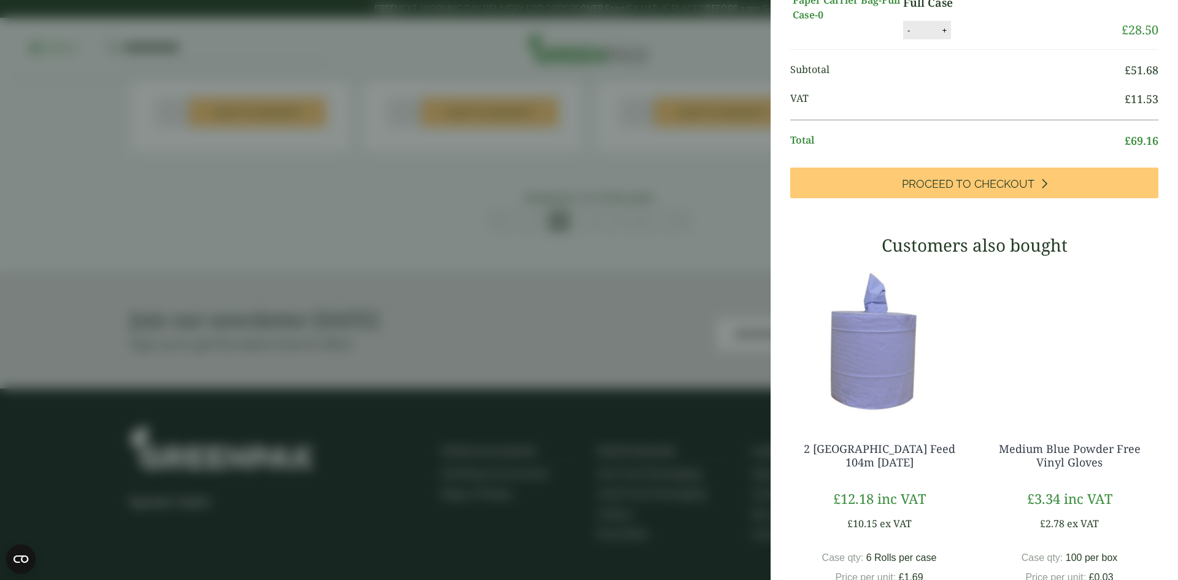
scroll to position [0, 0]
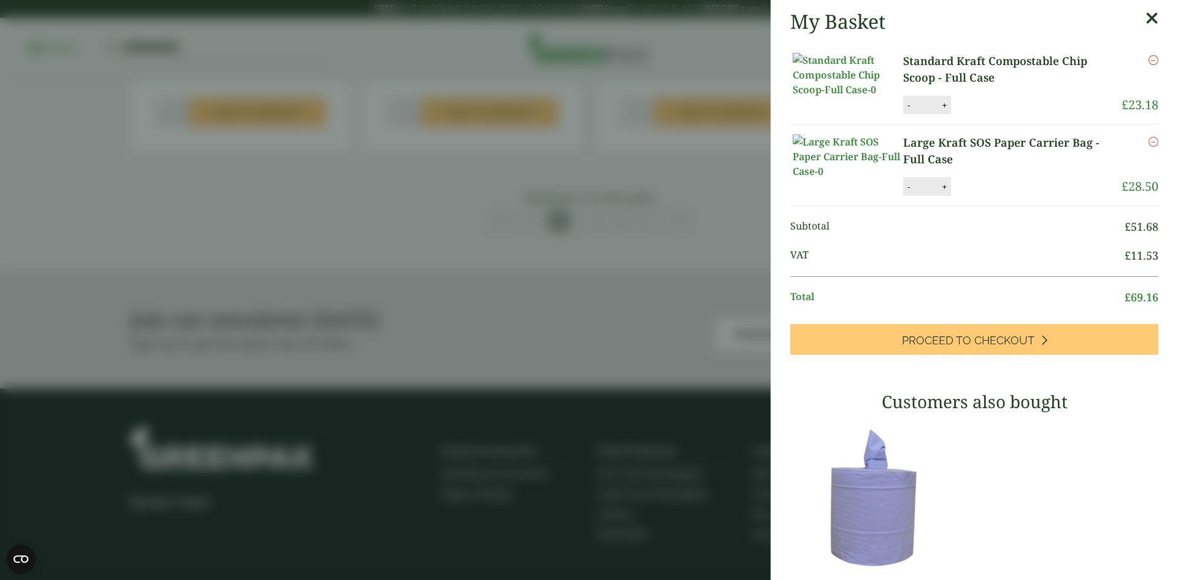
click at [1145, 26] on icon at bounding box center [1151, 18] width 13 height 17
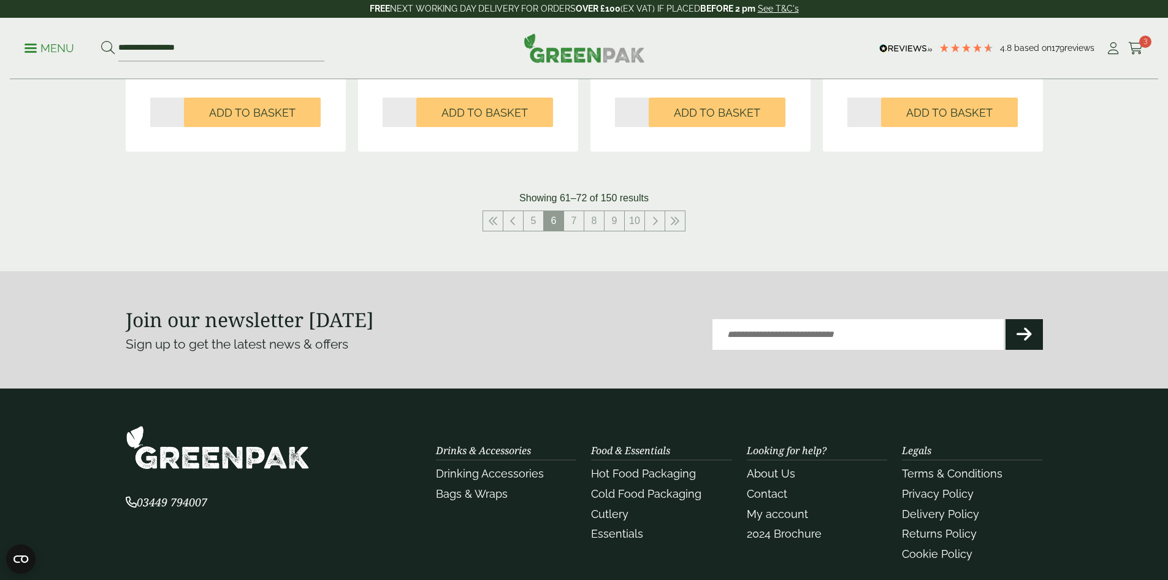
click at [37, 48] on span at bounding box center [31, 48] width 12 height 2
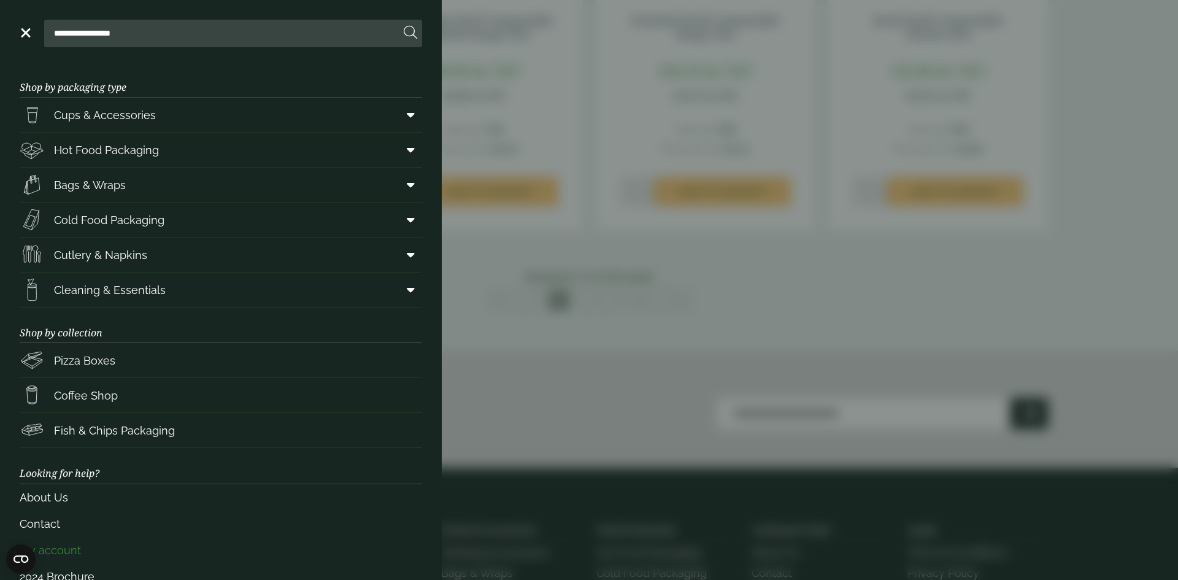
click at [66, 553] on link "My account" at bounding box center [221, 550] width 402 height 26
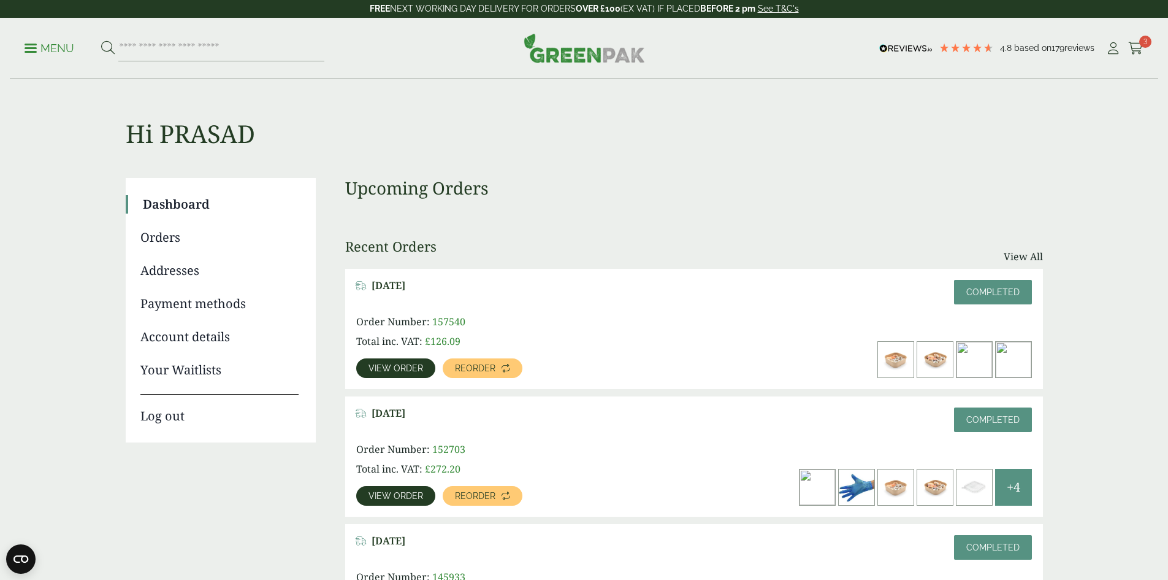
click at [174, 241] on link "Orders" at bounding box center [219, 237] width 158 height 18
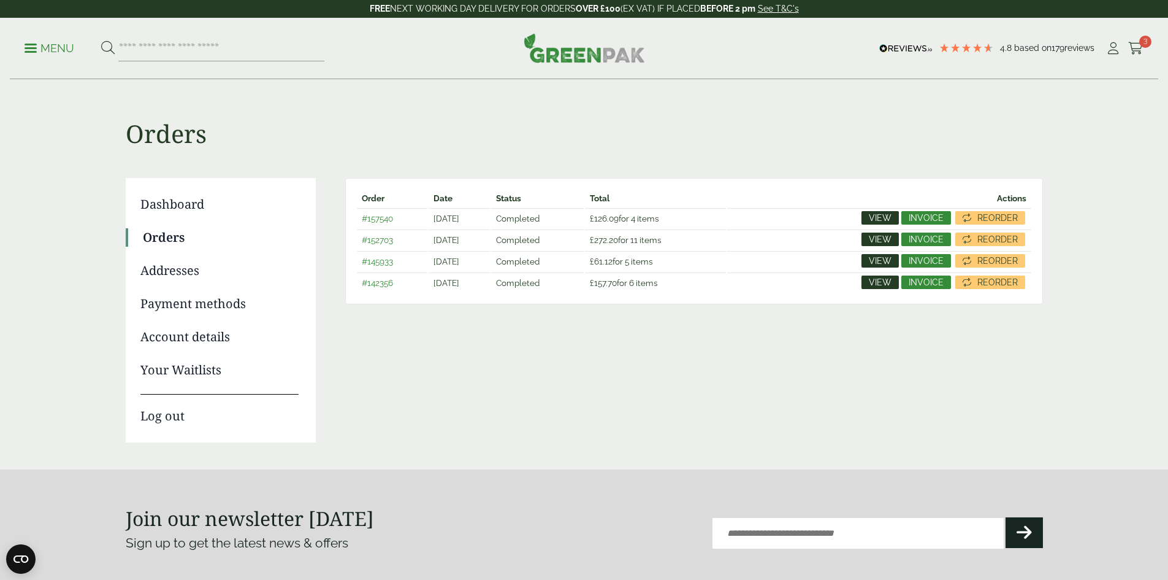
click at [882, 262] on span "View" at bounding box center [880, 260] width 23 height 9
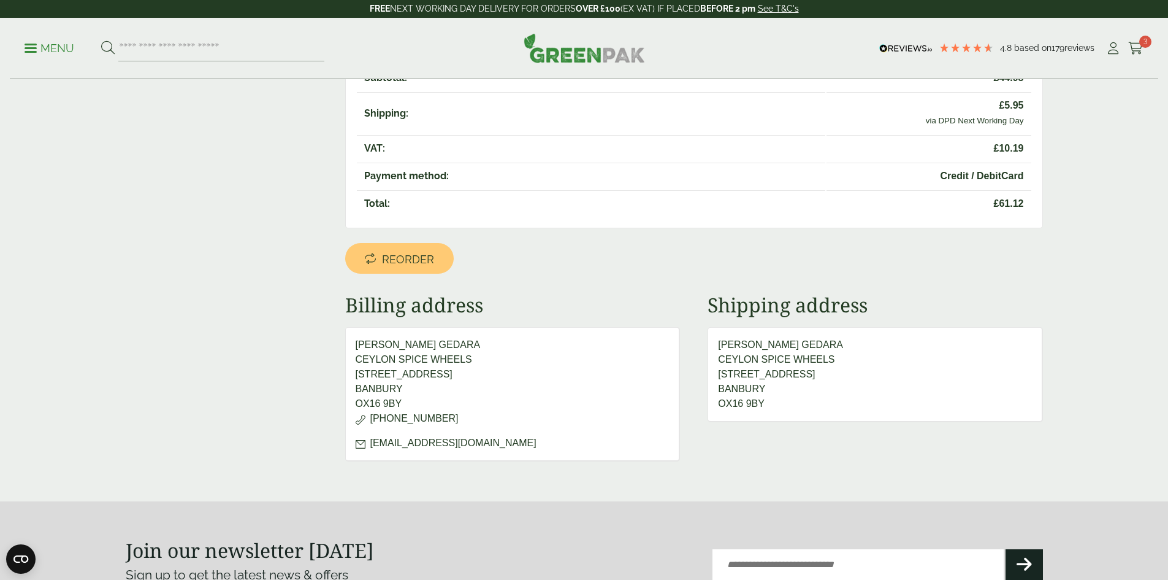
scroll to position [368, 0]
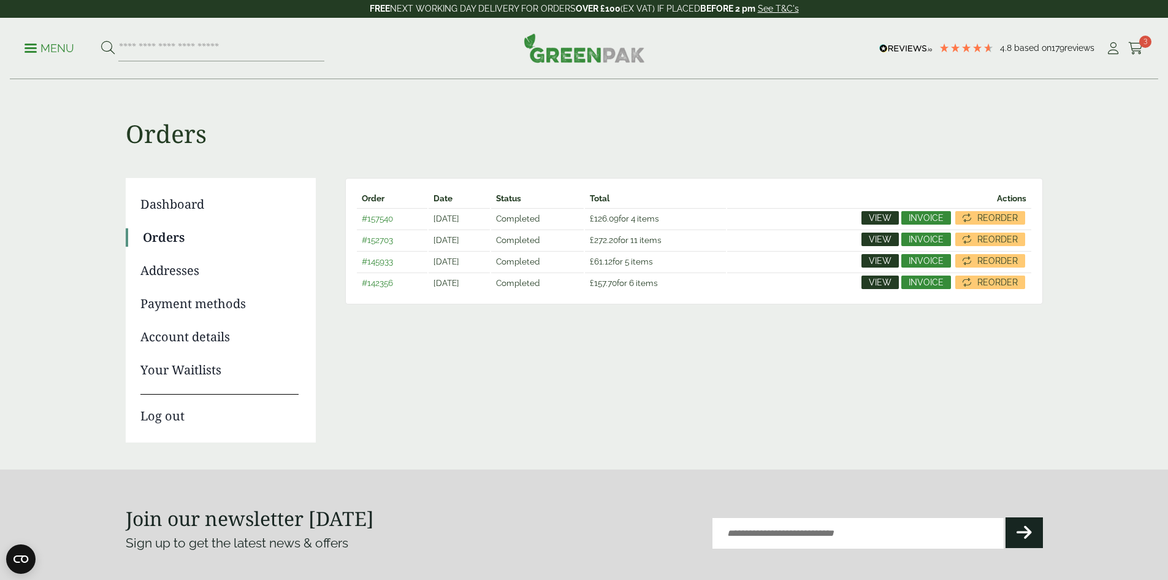
click at [875, 282] on span "View" at bounding box center [880, 282] width 23 height 9
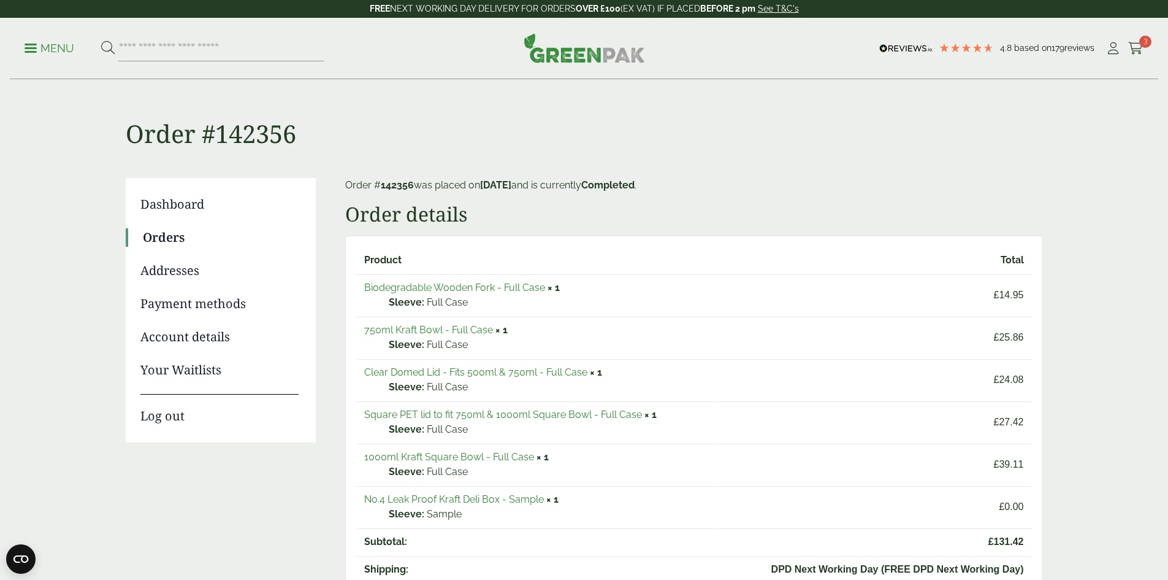
click at [442, 500] on link "No.4 Leak Proof Kraft Deli Box - Sample" at bounding box center [454, 499] width 180 height 12
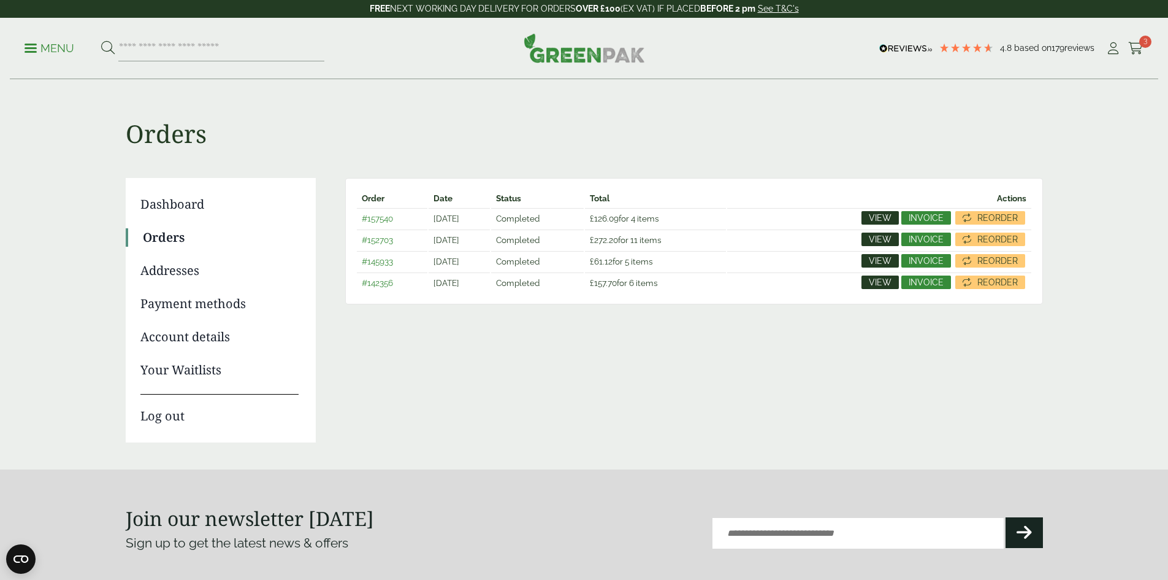
click at [887, 215] on span "View" at bounding box center [880, 217] width 23 height 9
click at [886, 242] on span "View" at bounding box center [880, 239] width 23 height 9
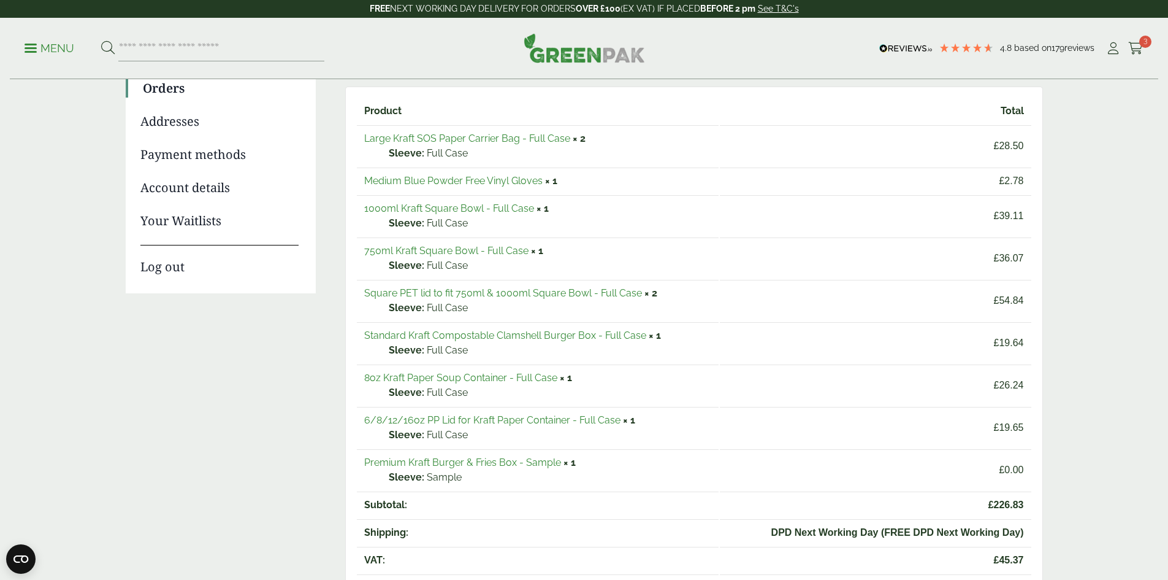
scroll to position [184, 0]
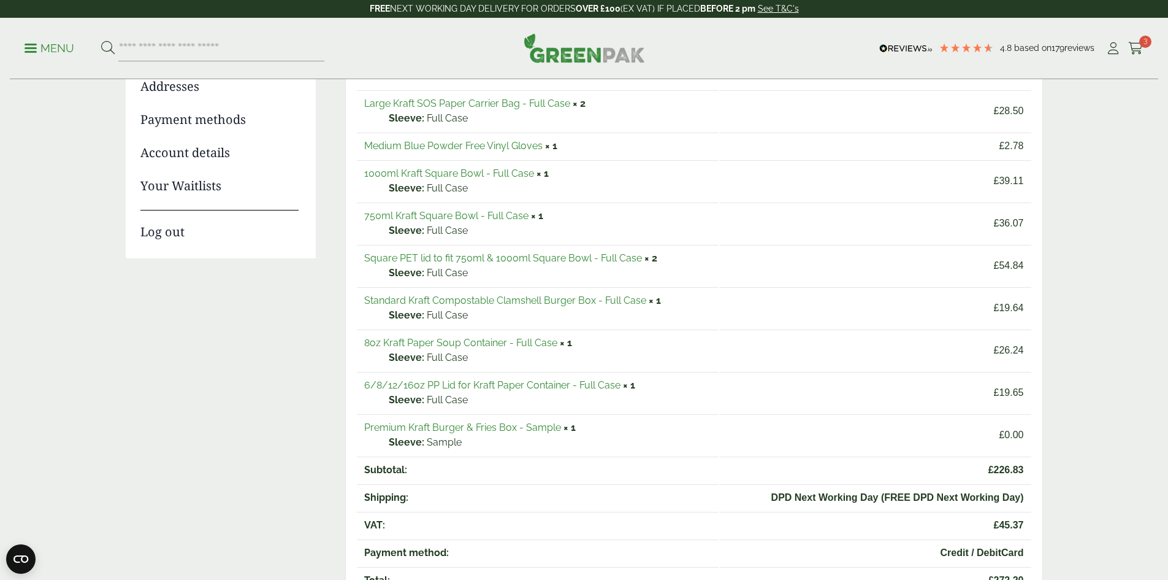
click at [529, 294] on link "Standard Kraft Compostable Clamshell Burger Box - Full Case" at bounding box center [505, 300] width 282 height 12
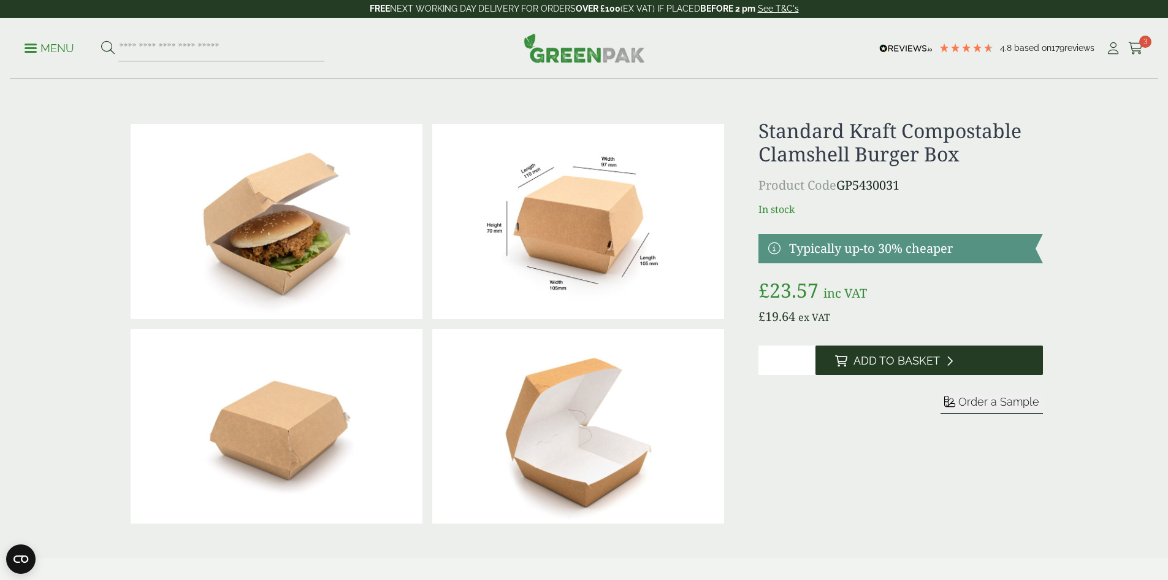
click at [872, 361] on span "Add to Basket" at bounding box center [897, 360] width 86 height 13
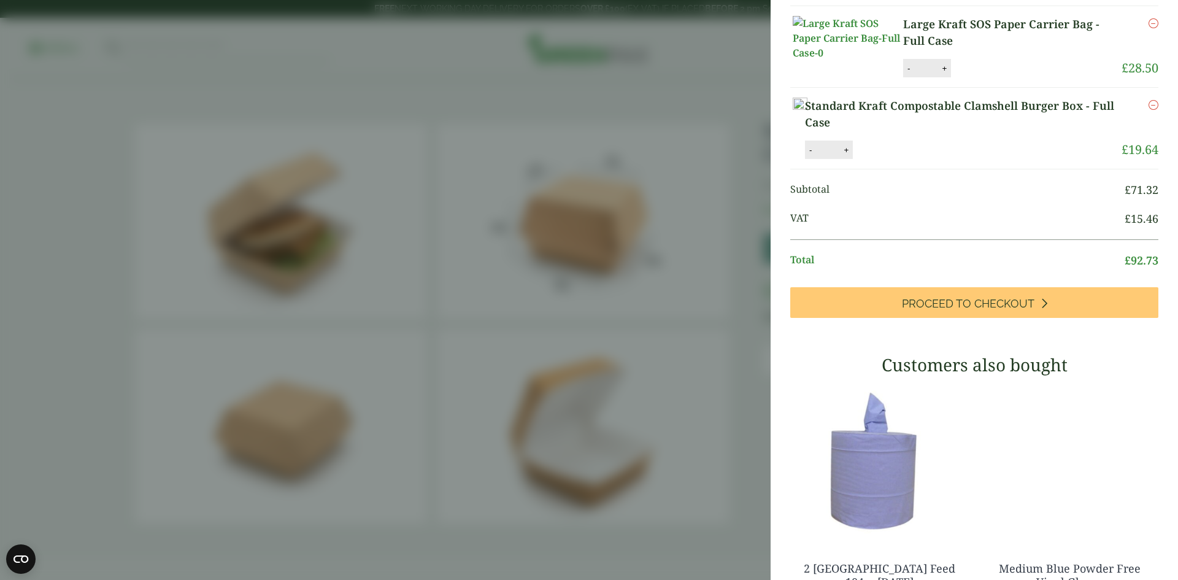
scroll to position [184, 0]
click at [910, 73] on button "-" at bounding box center [908, 68] width 10 height 10
type input "*"
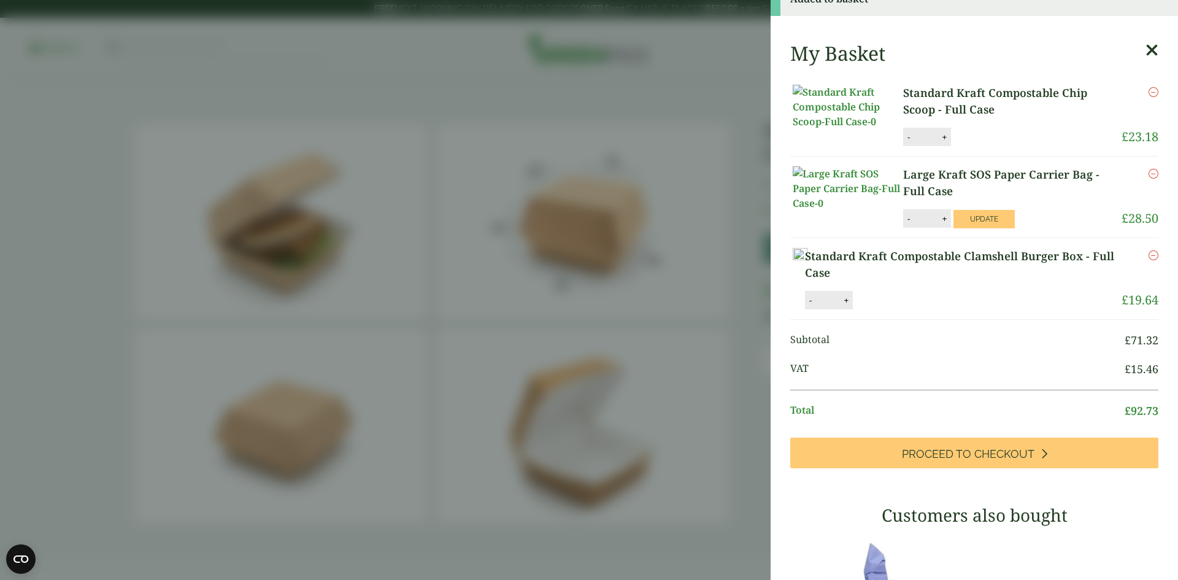
scroll to position [61, 0]
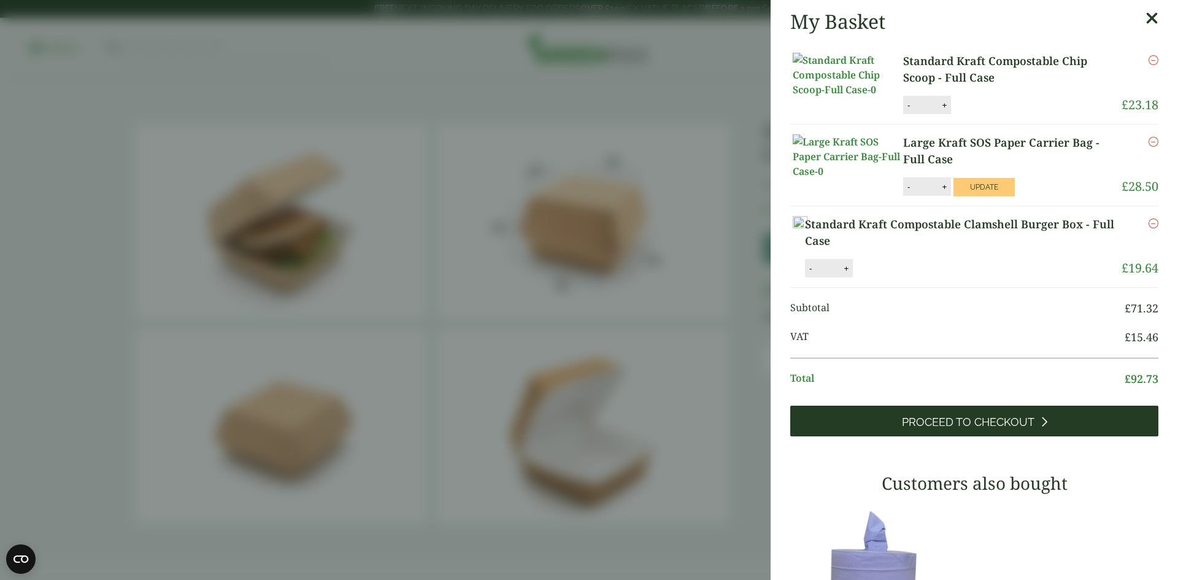
click at [1006, 436] on link "Proceed to Checkout" at bounding box center [974, 420] width 368 height 31
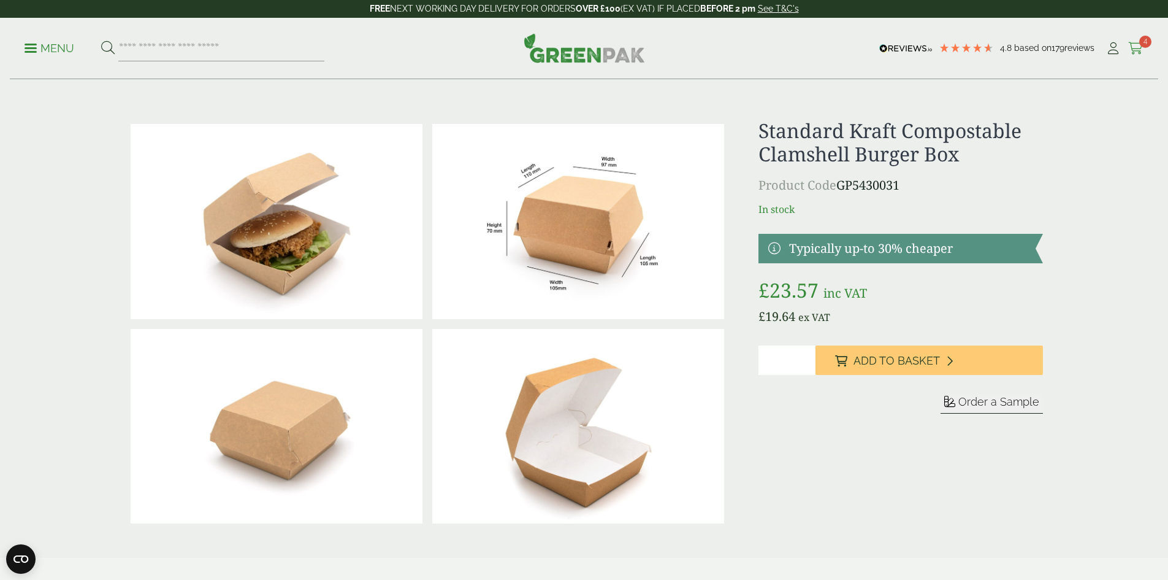
click at [1140, 46] on span "4" at bounding box center [1146, 42] width 12 height 12
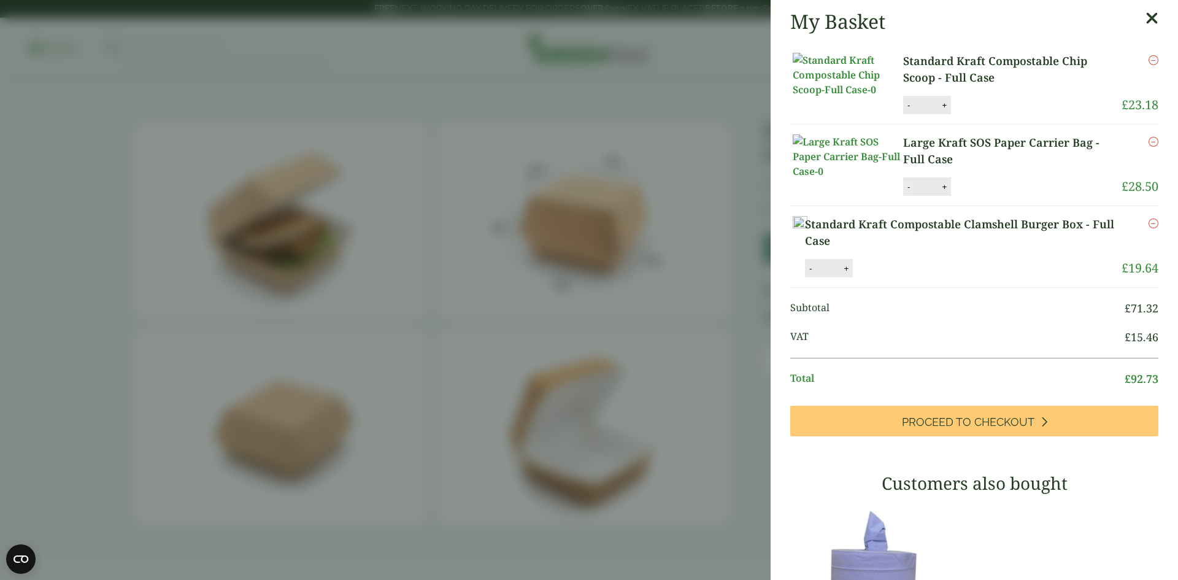
click at [907, 192] on button "-" at bounding box center [908, 187] width 10 height 10
type input "*"
click at [988, 196] on button "Update" at bounding box center [983, 187] width 61 height 18
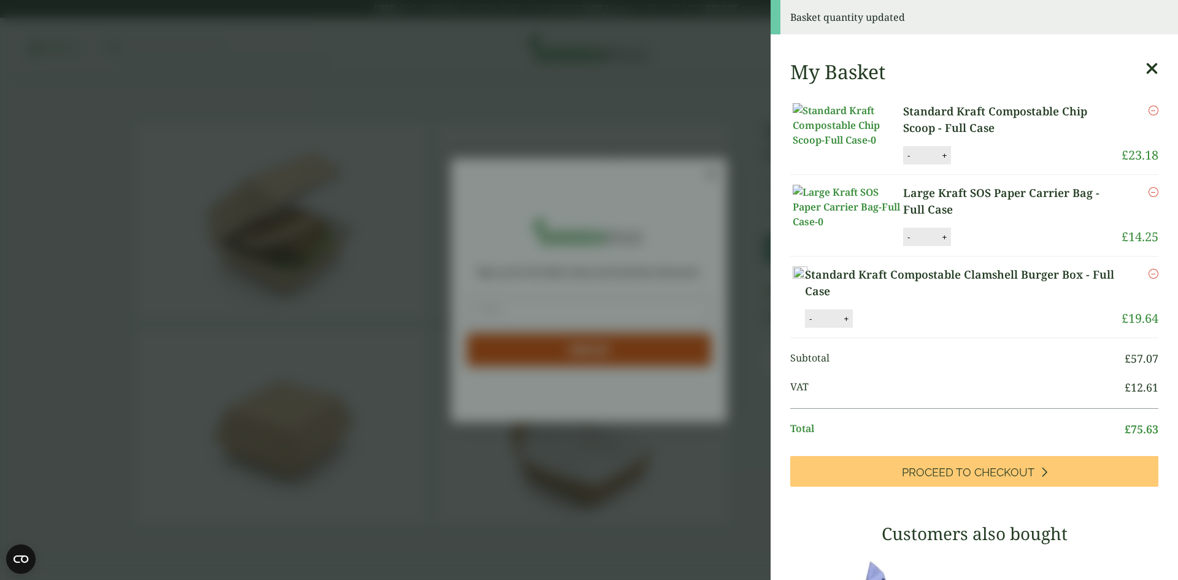
click at [345, 104] on aside "Basket quantity updated My Basket Standard Kraft Compostable Chip Scoop - Full …" at bounding box center [589, 290] width 1178 height 580
